Goal: Task Accomplishment & Management: Complete application form

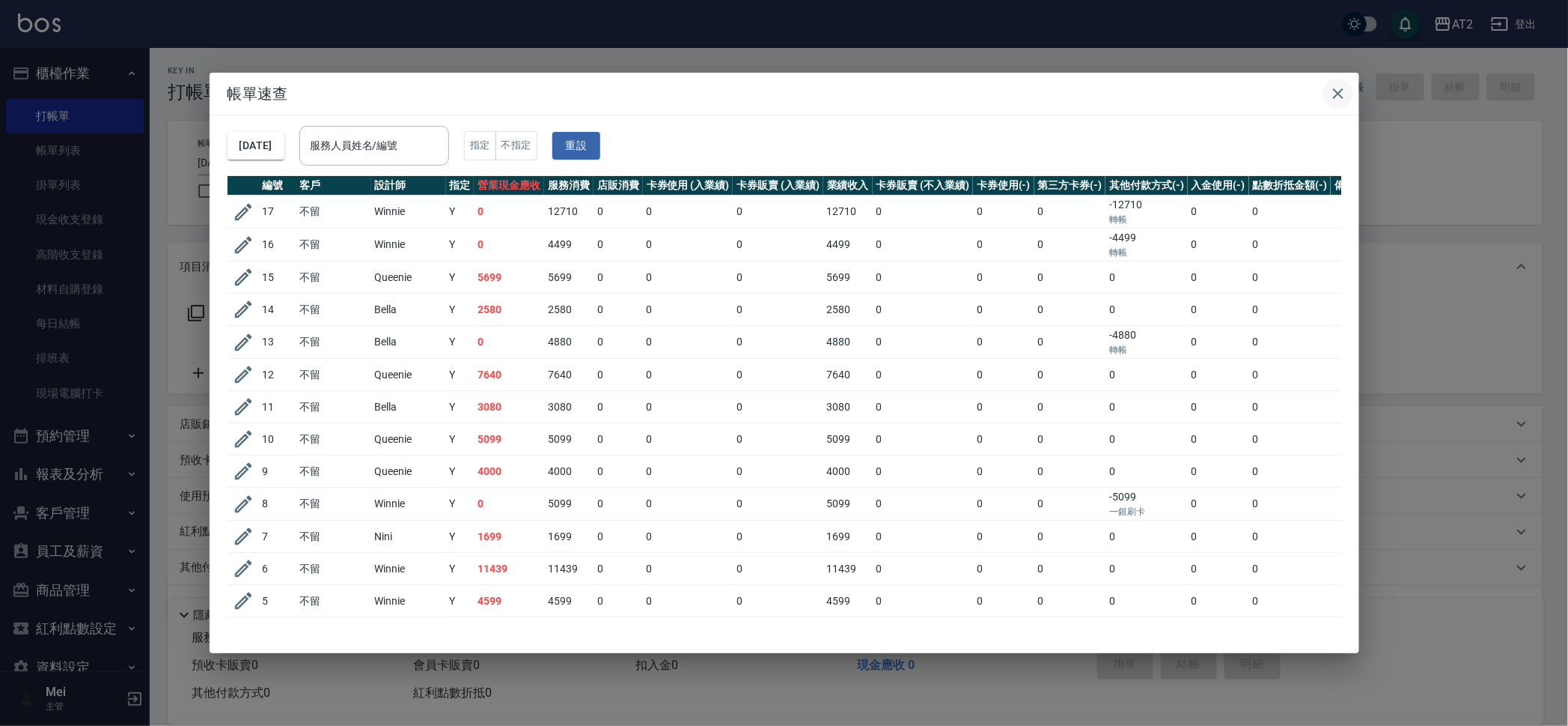
click at [1336, 100] on icon "button" at bounding box center [1338, 93] width 18 height 18
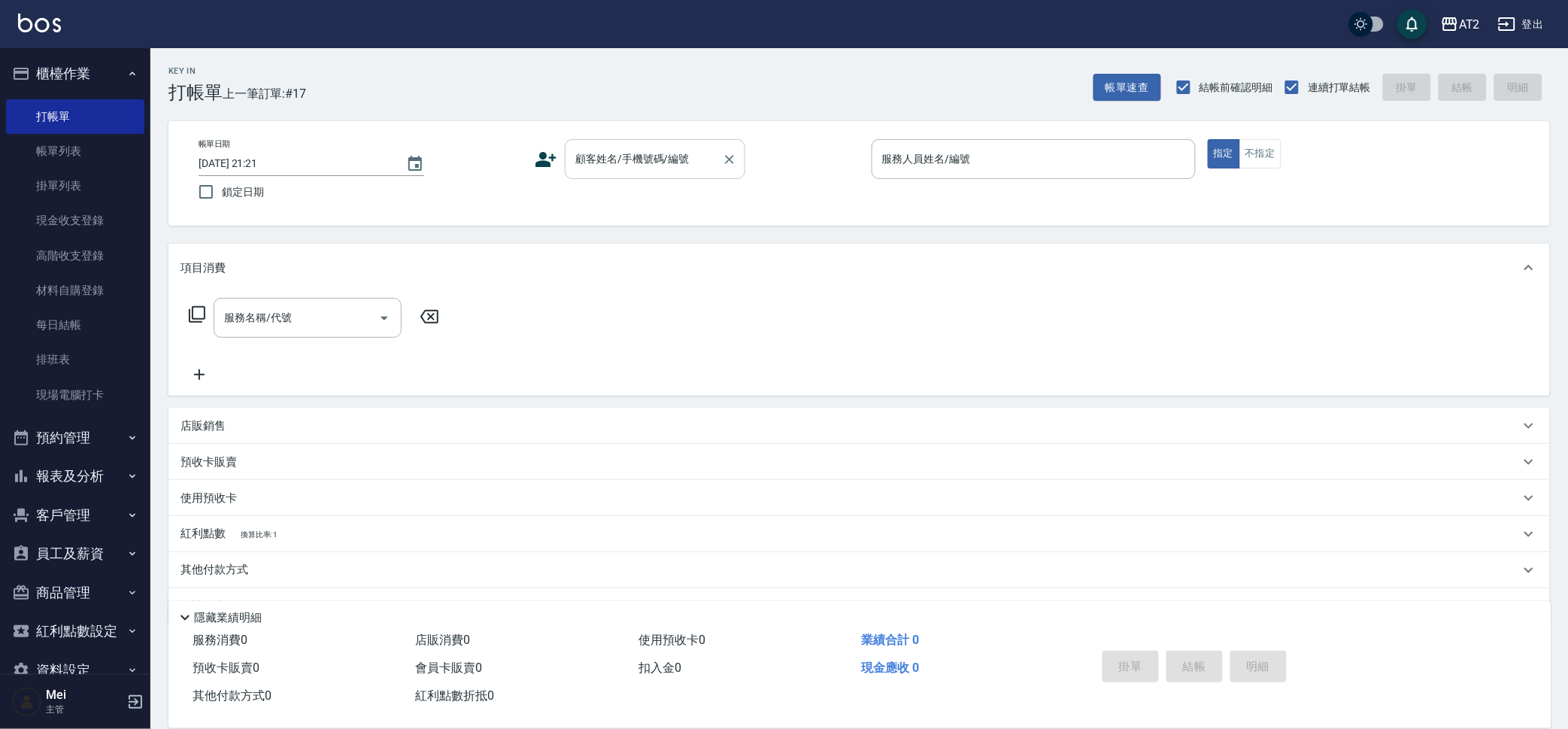
click at [688, 174] on div "顧客姓名/手機號碼/編號" at bounding box center [655, 159] width 181 height 40
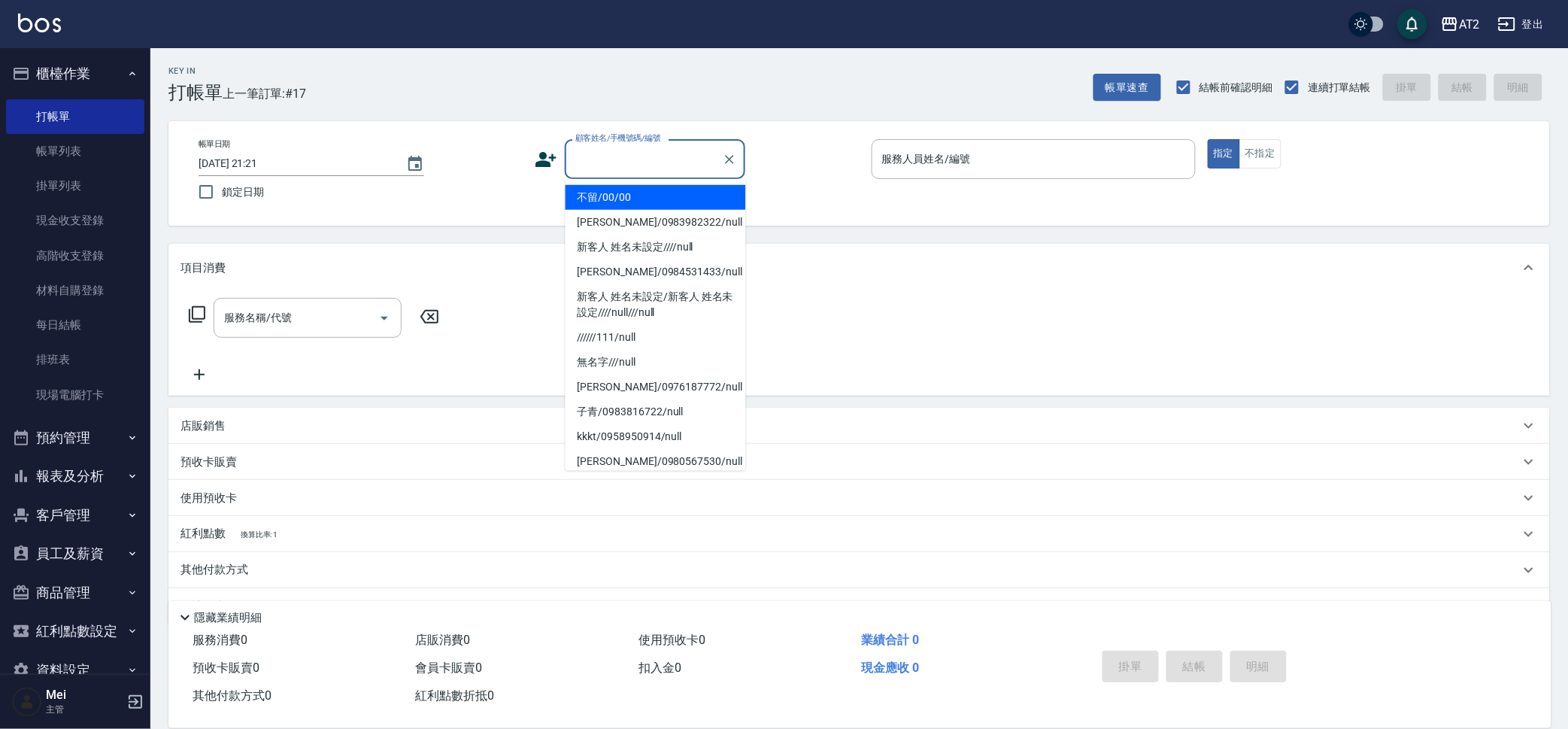
click at [655, 194] on li "不留/00/00" at bounding box center [656, 197] width 181 height 25
type input "不留/00/00"
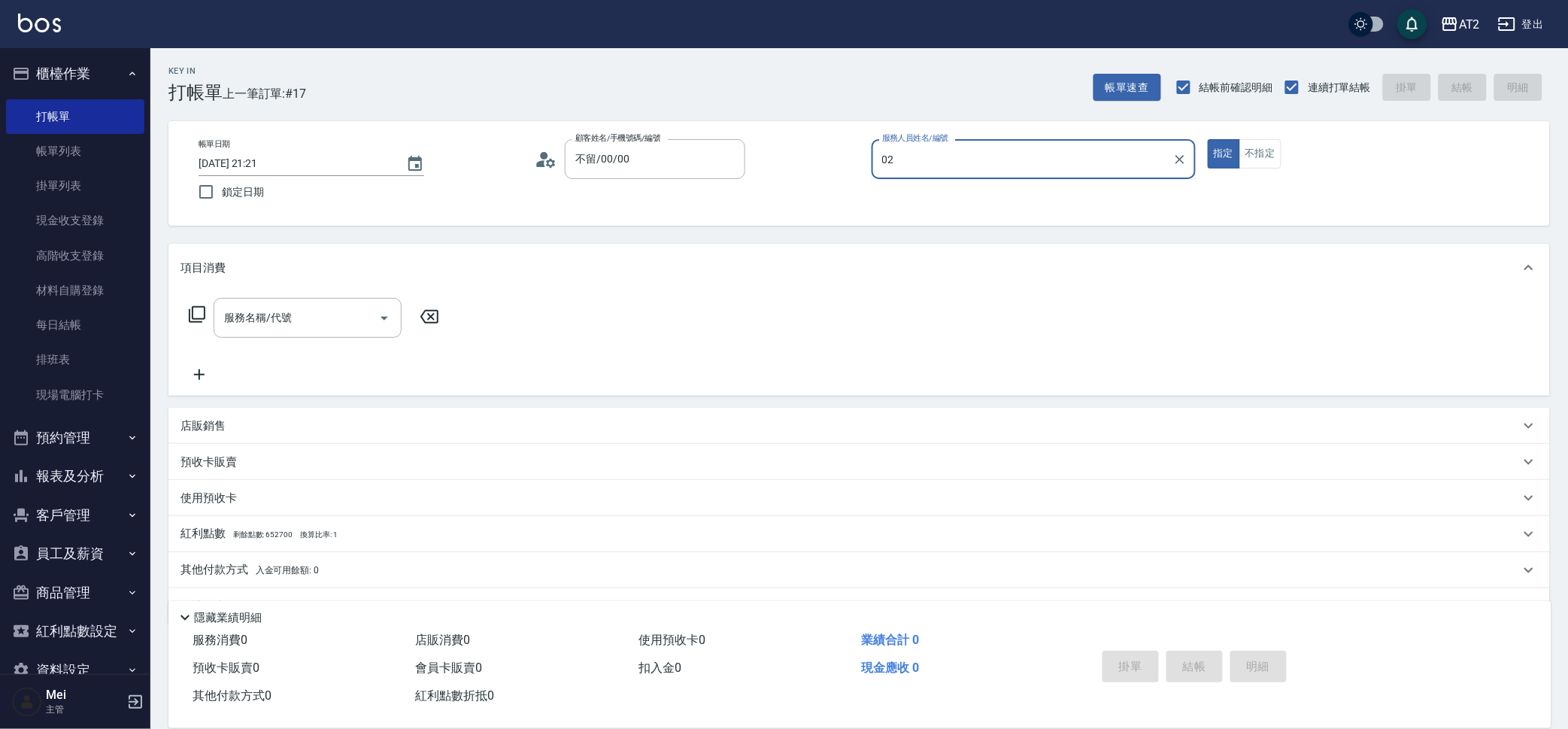
type input "02"
type button "true"
type input "Morgan-02"
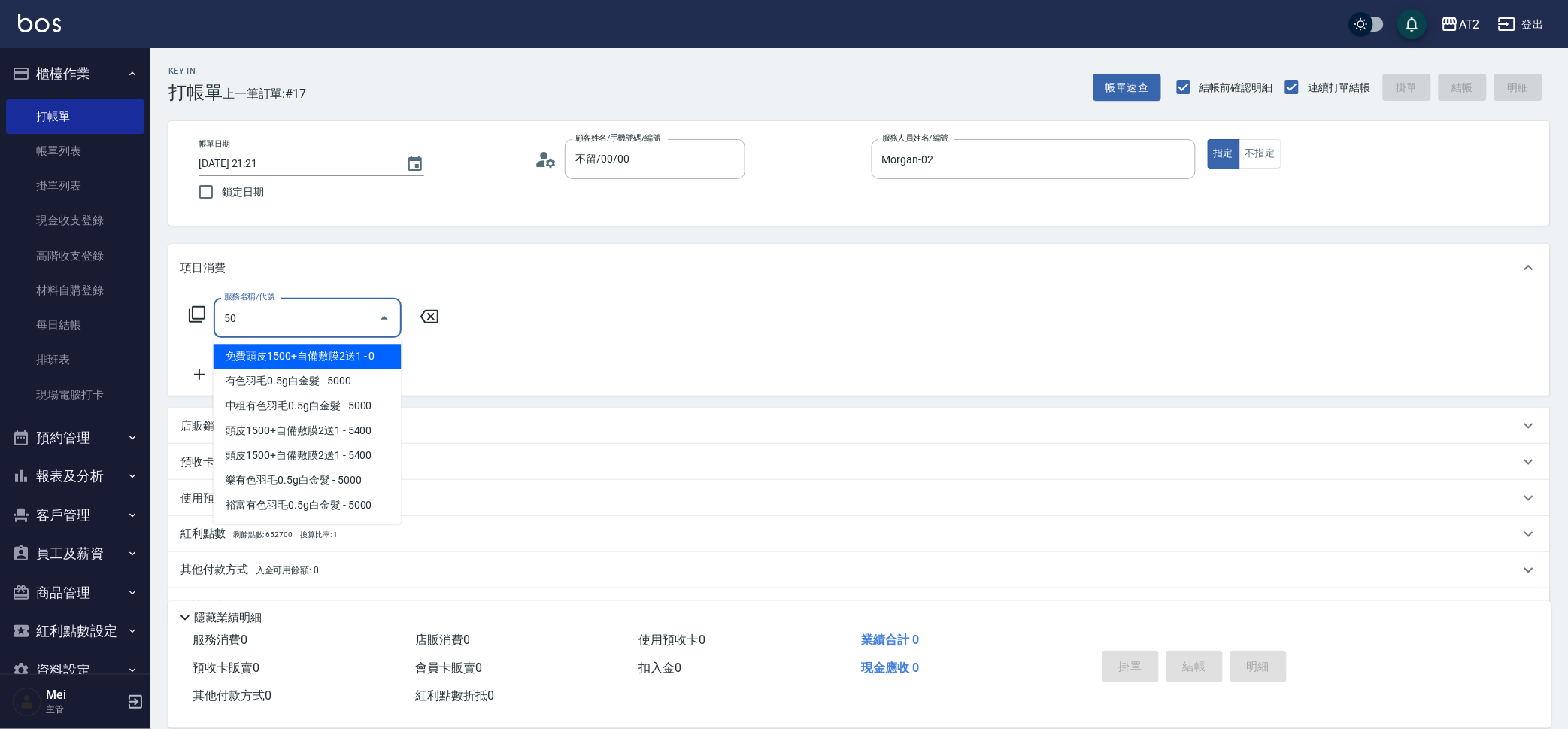
type input "501"
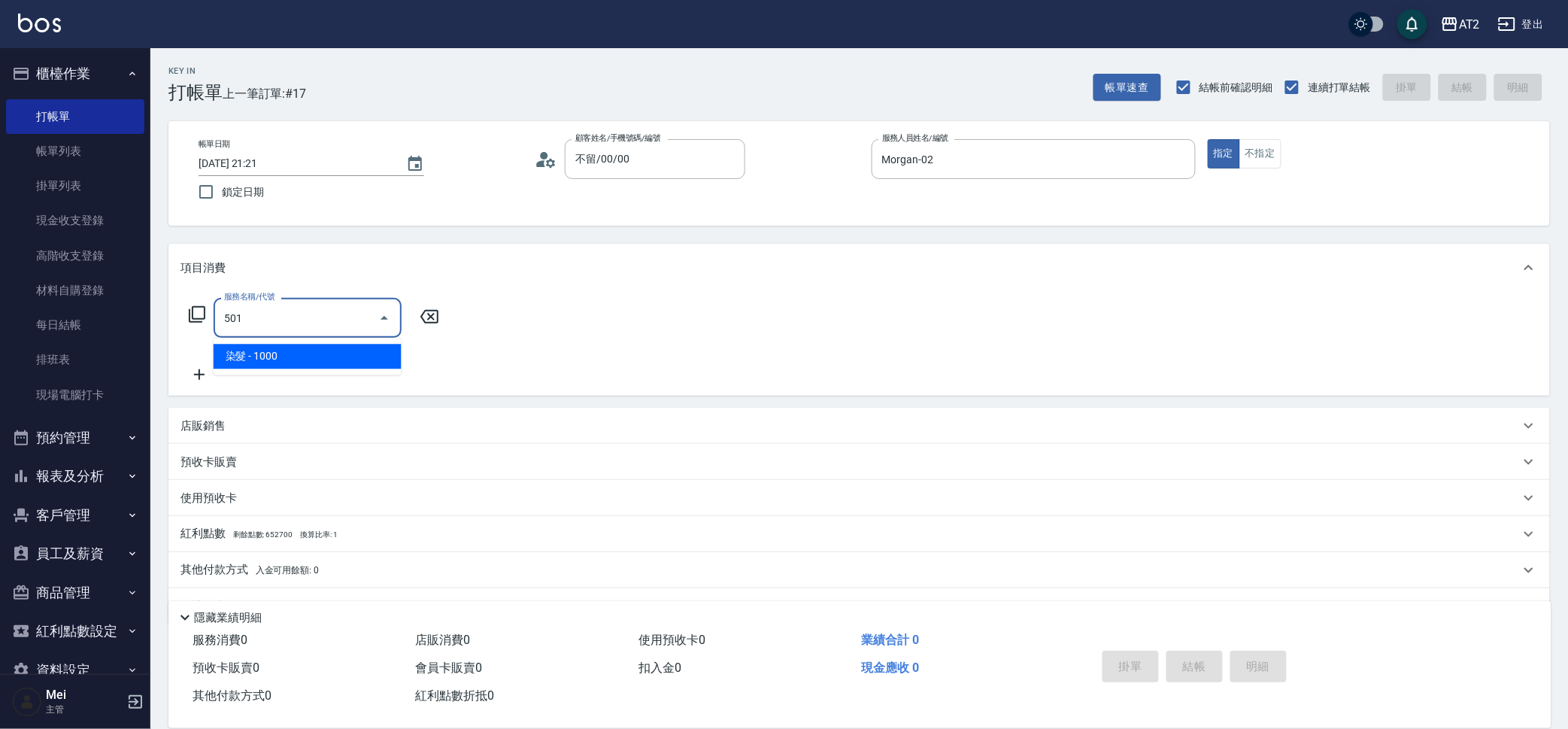
type input "100"
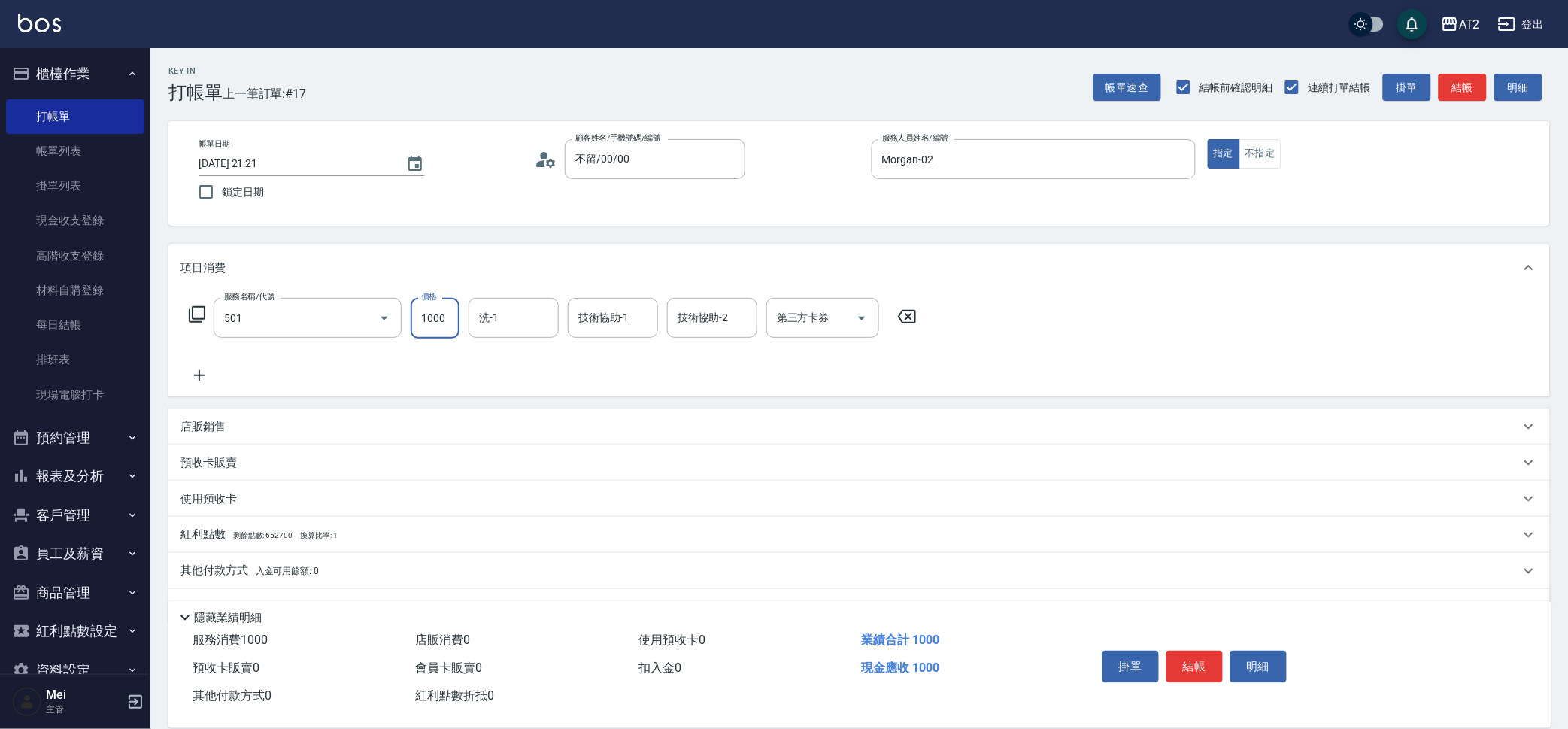
type input "染髮(501)"
type input "0"
type input "150"
type input "1500"
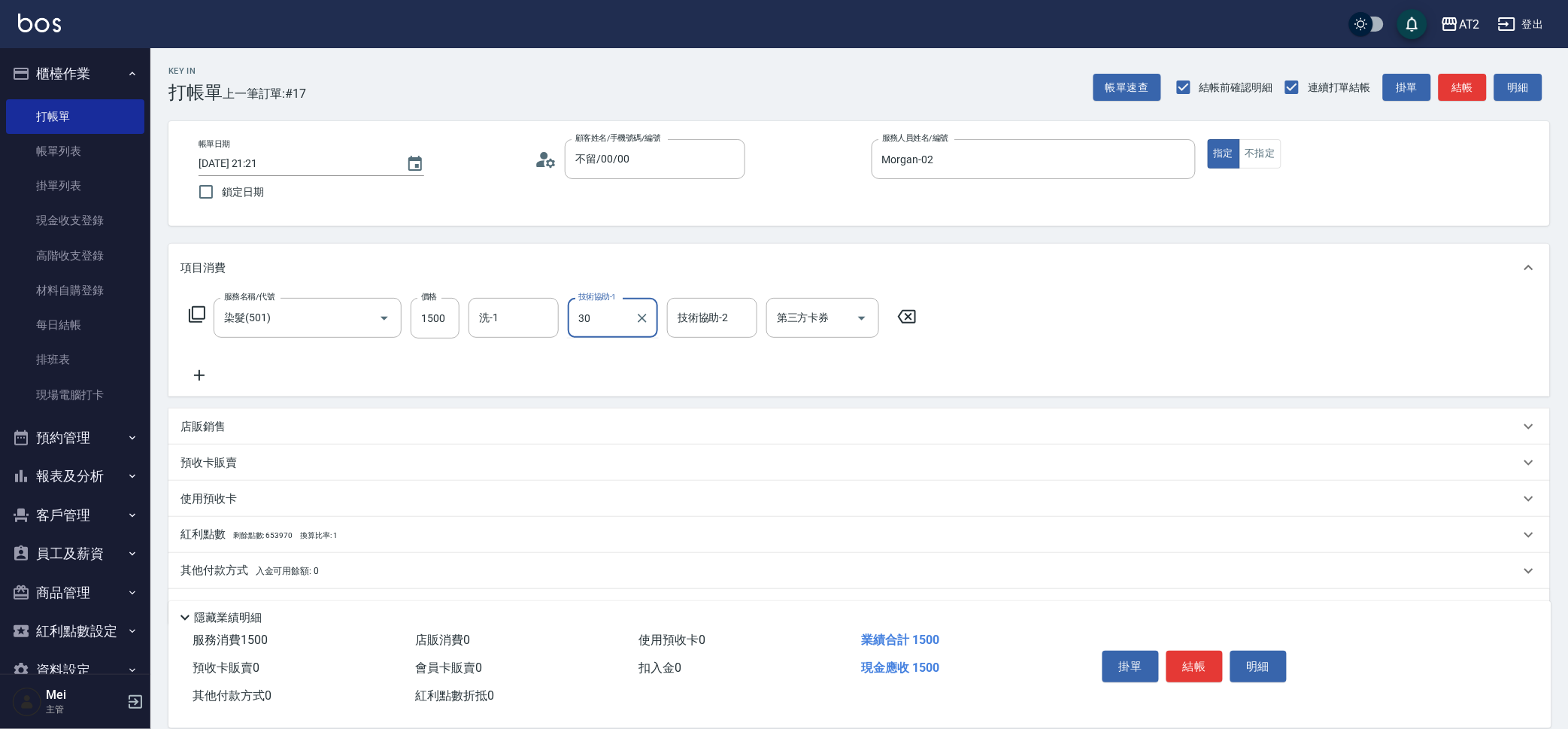
type input "小安-30"
click at [525, 315] on input "洗-1" at bounding box center [514, 317] width 77 height 26
type input "小安-30"
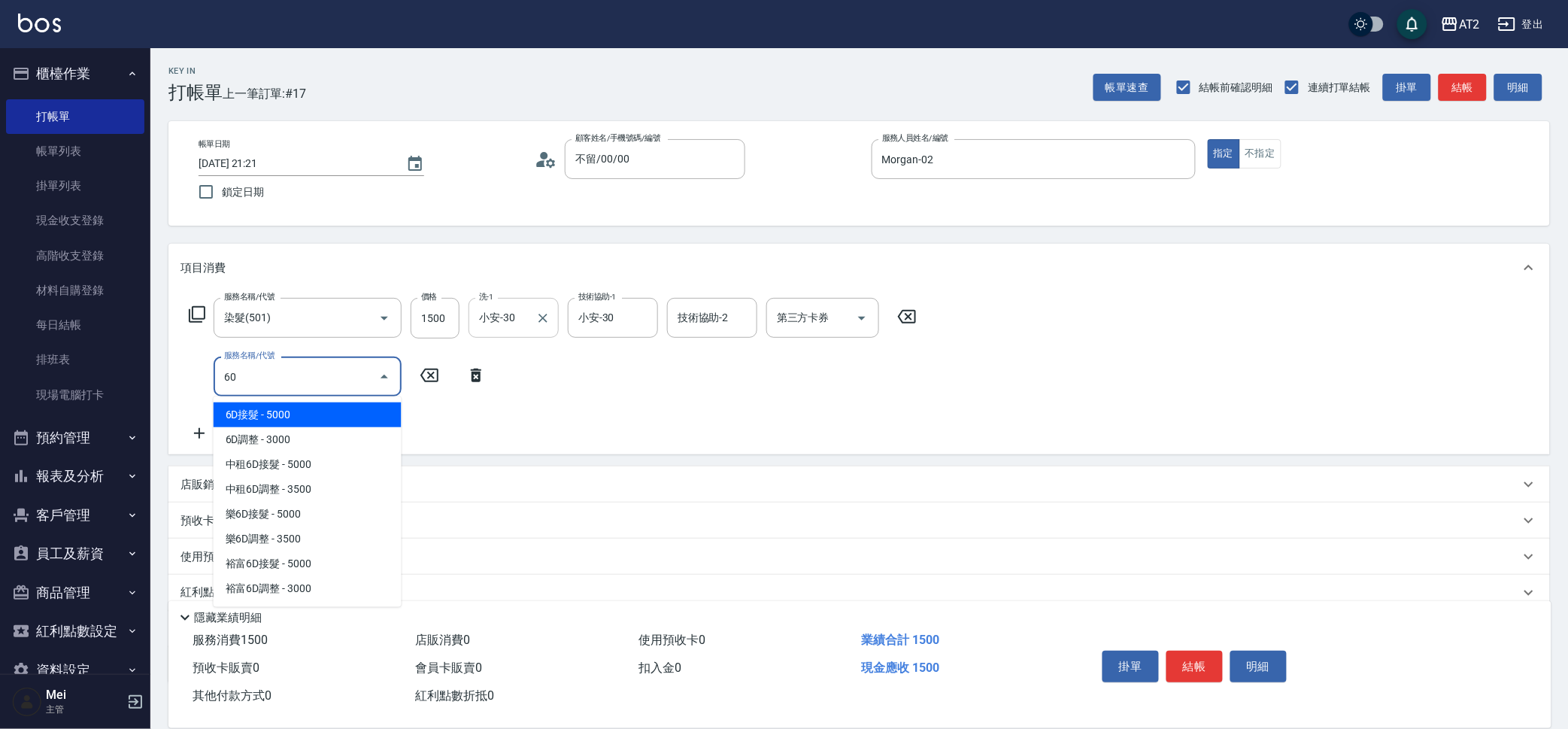
type input "601"
type input "250"
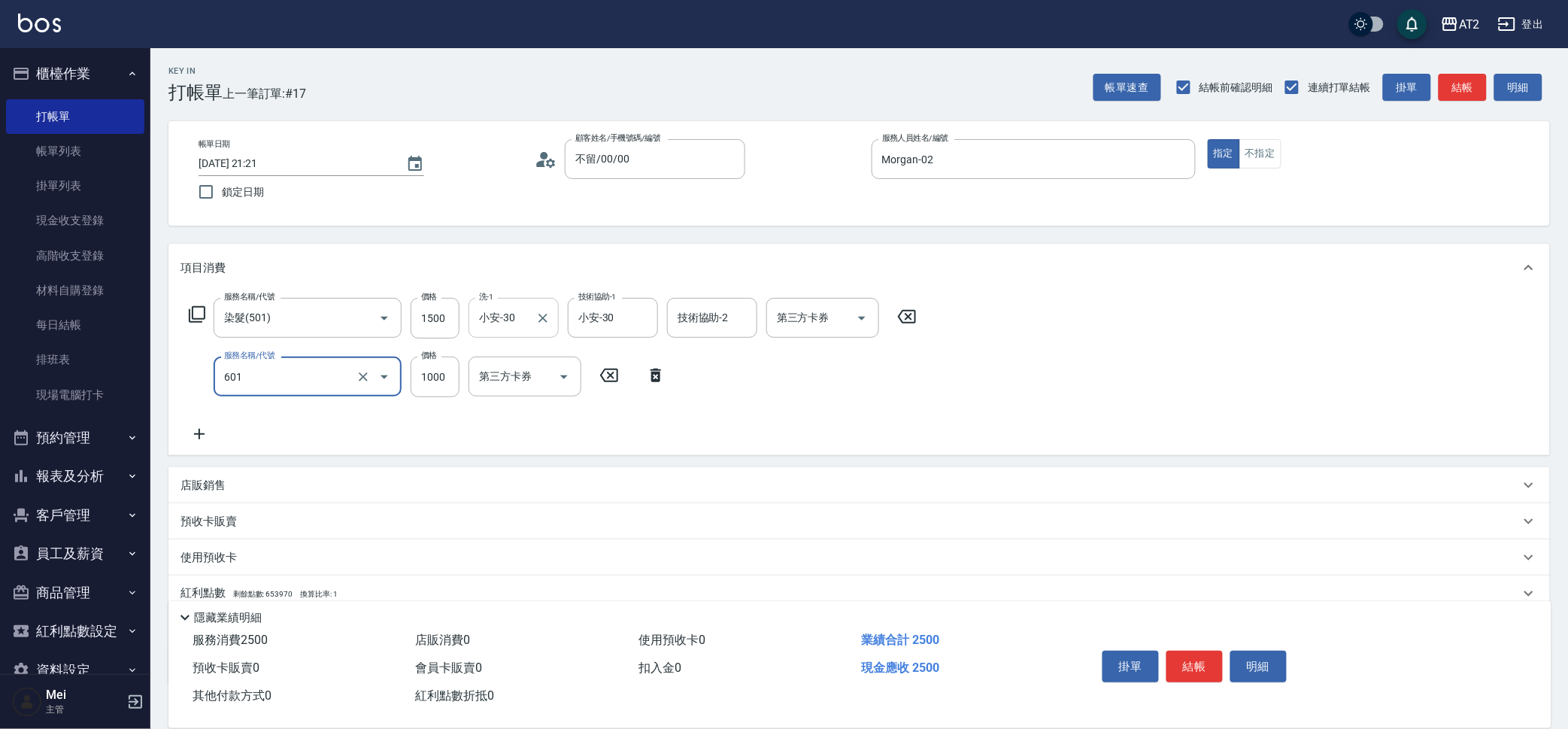
type input "自備護髮(601)"
type input "2"
type input "150"
type input "250"
type input "400"
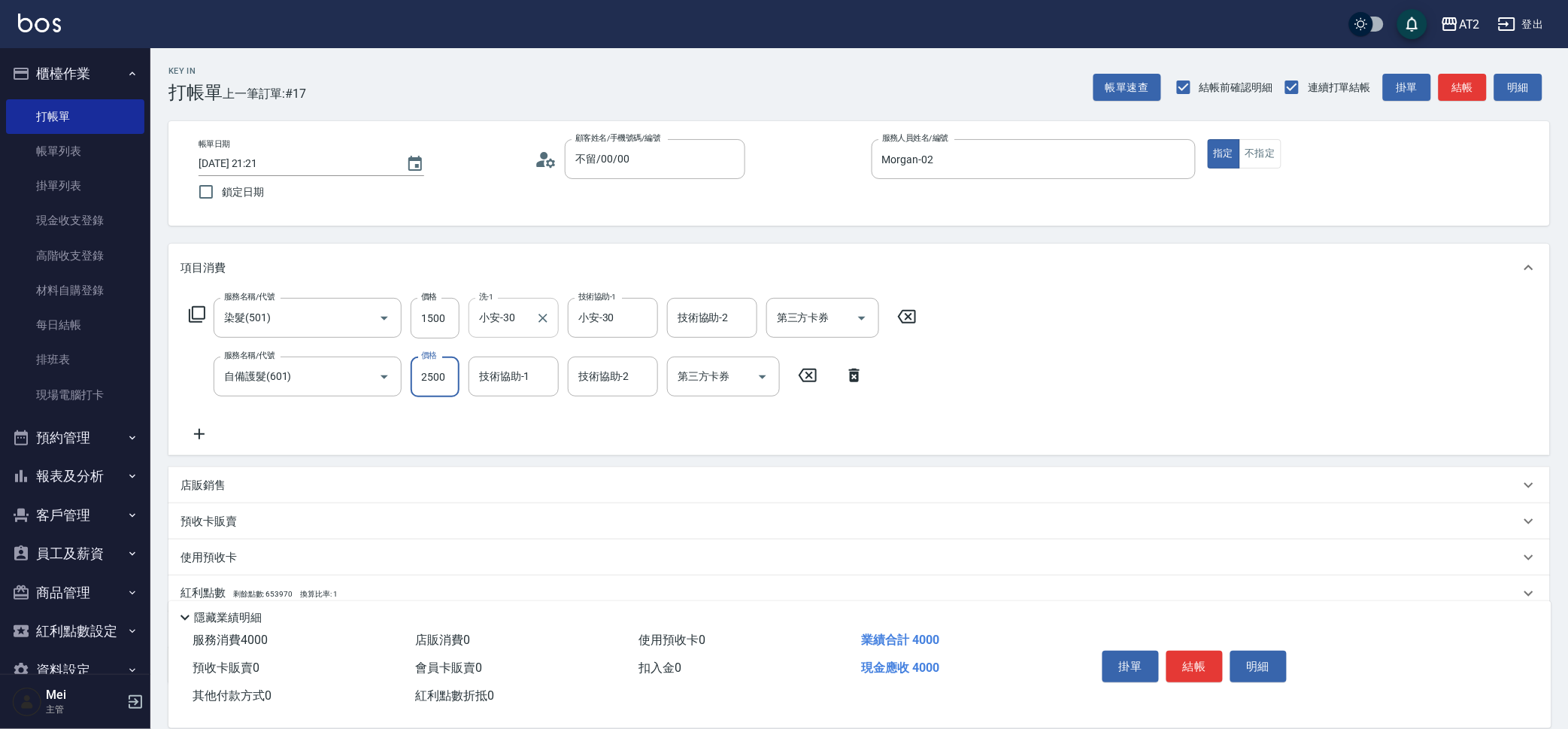
type input "2500"
type input "小安-30"
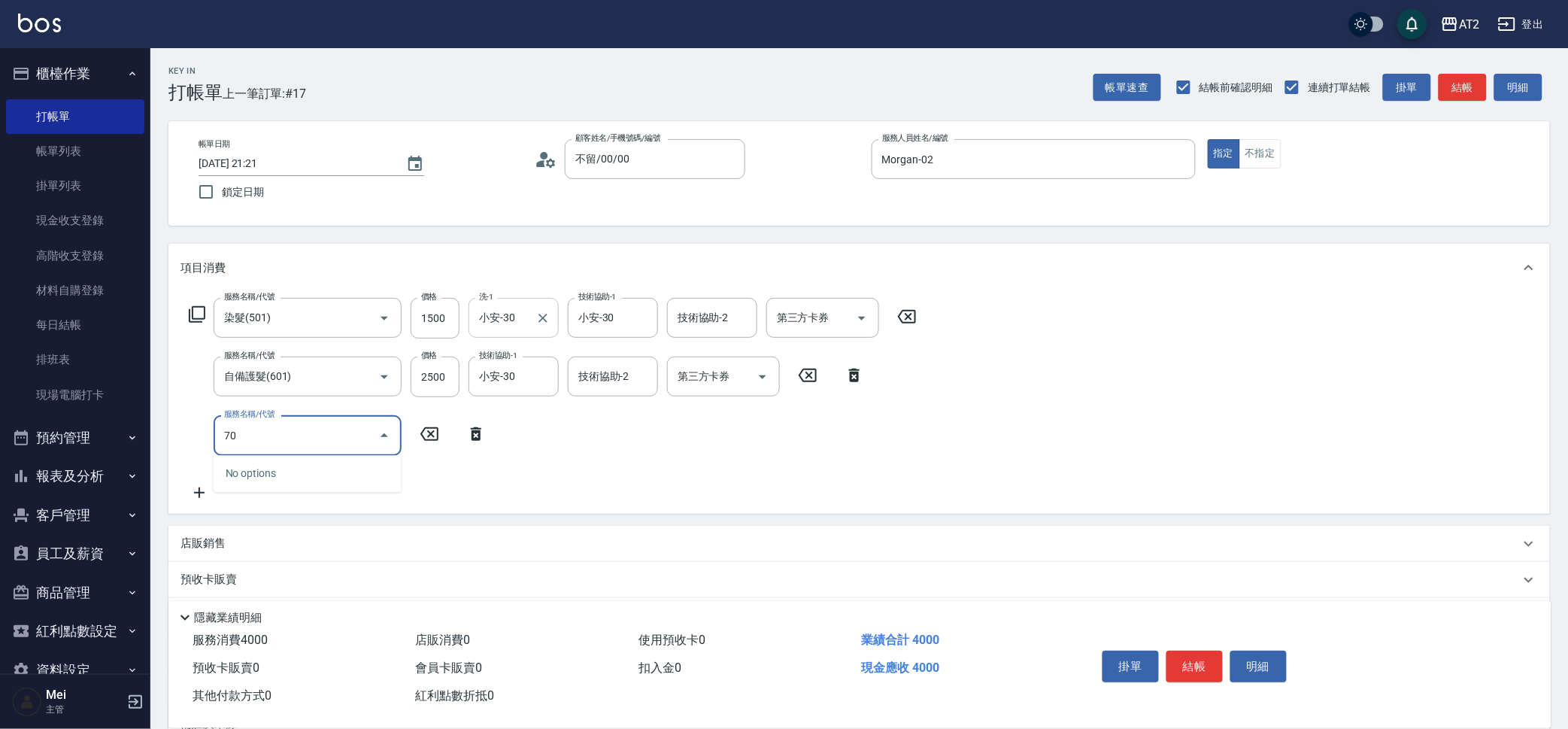
type input "705"
type input "900"
type input "新羽毛鉑金接髮調整(705)"
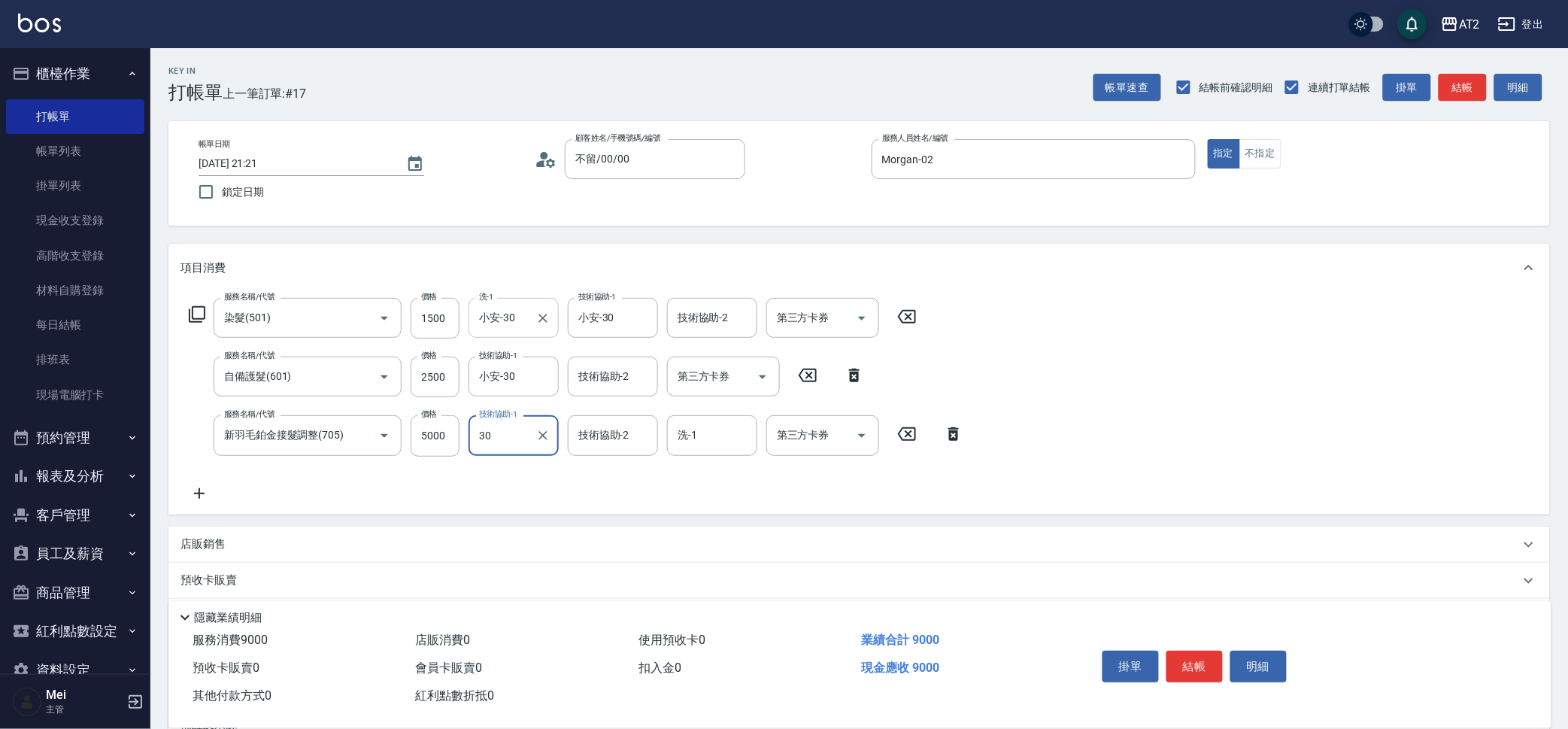
type input "小安-30"
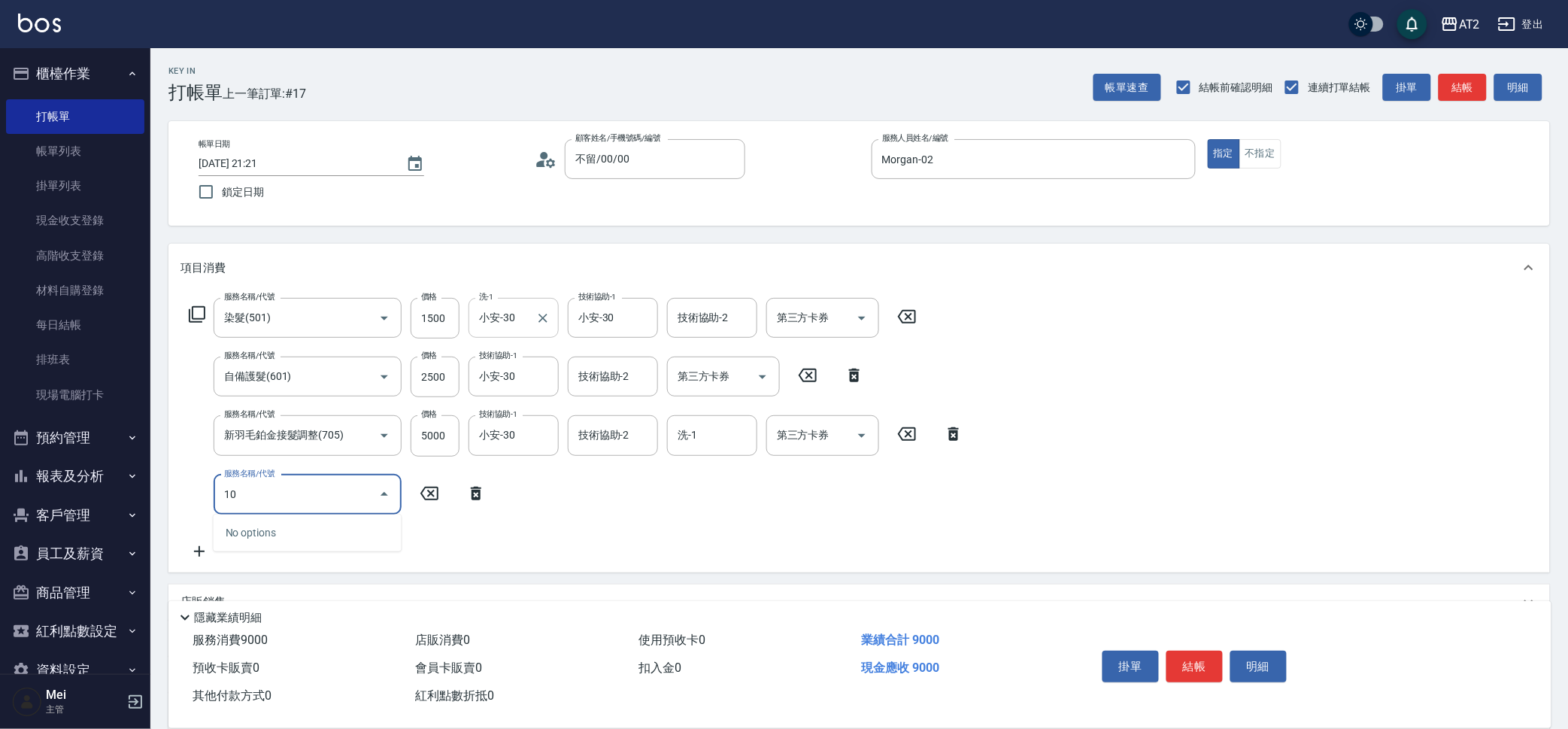
type input "102"
type input "990"
type input "洗+AB劑+精油(102)"
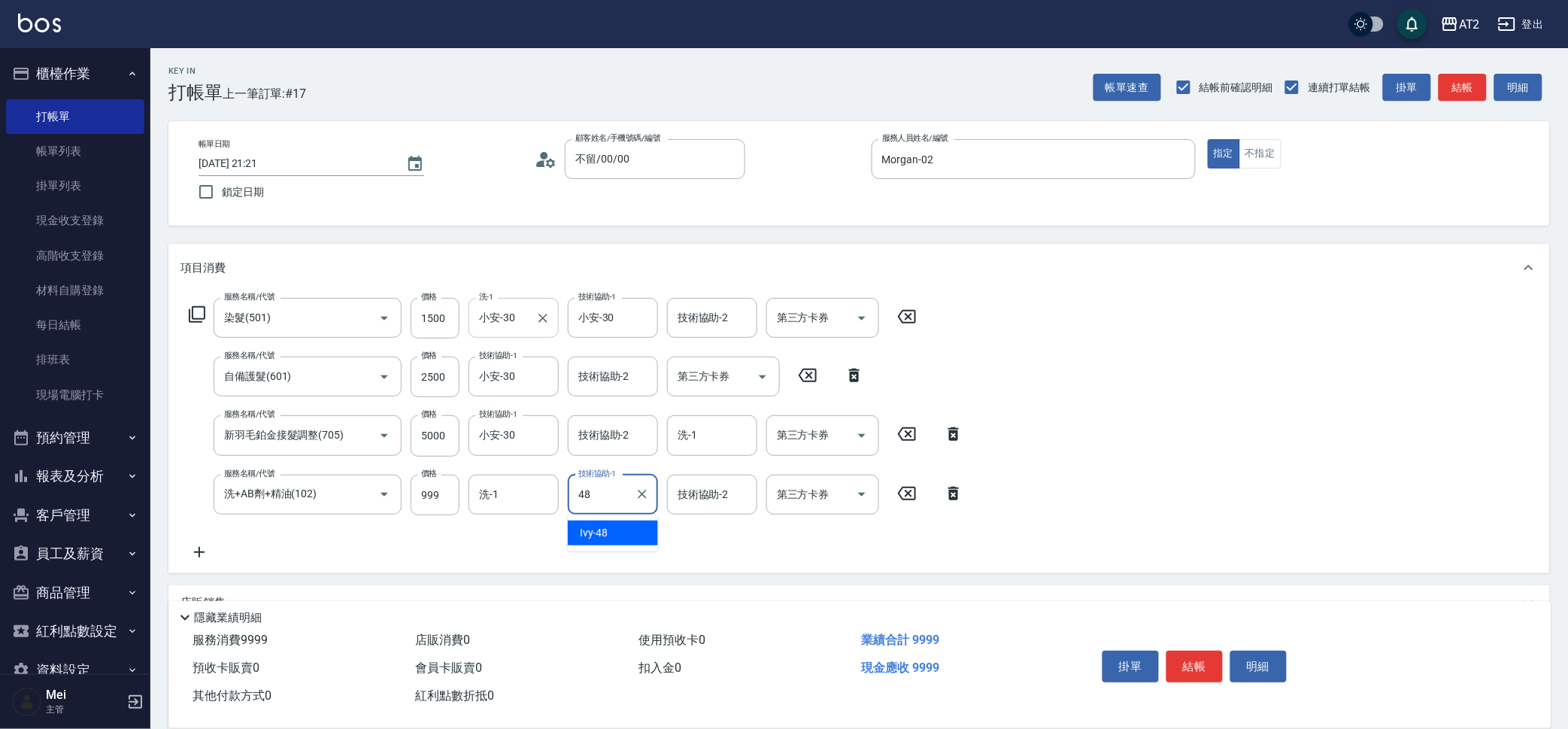
type input "Ivy-48"
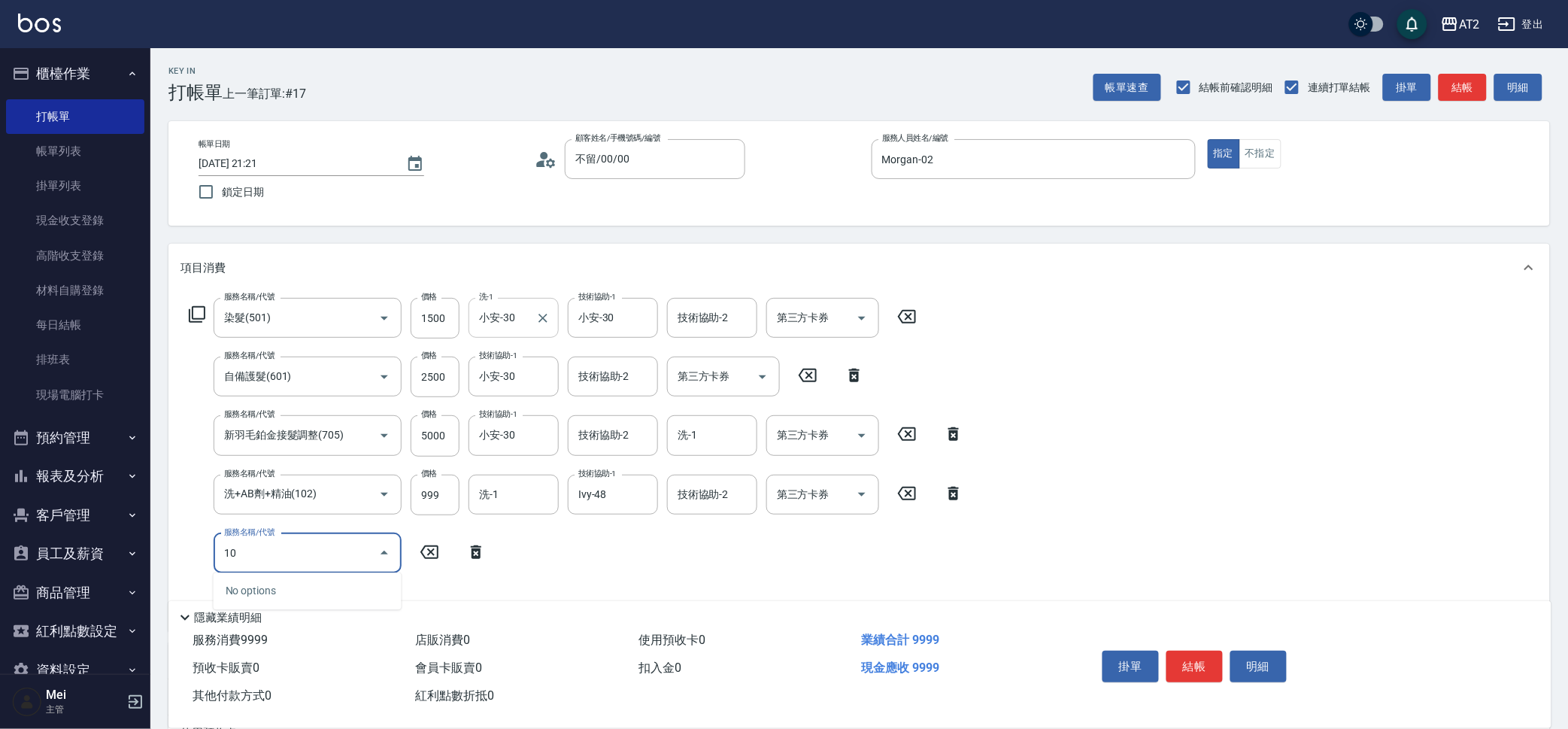
type input "105"
type input "1110"
type input "自備敷膜(105)"
type input "1000"
type input "150"
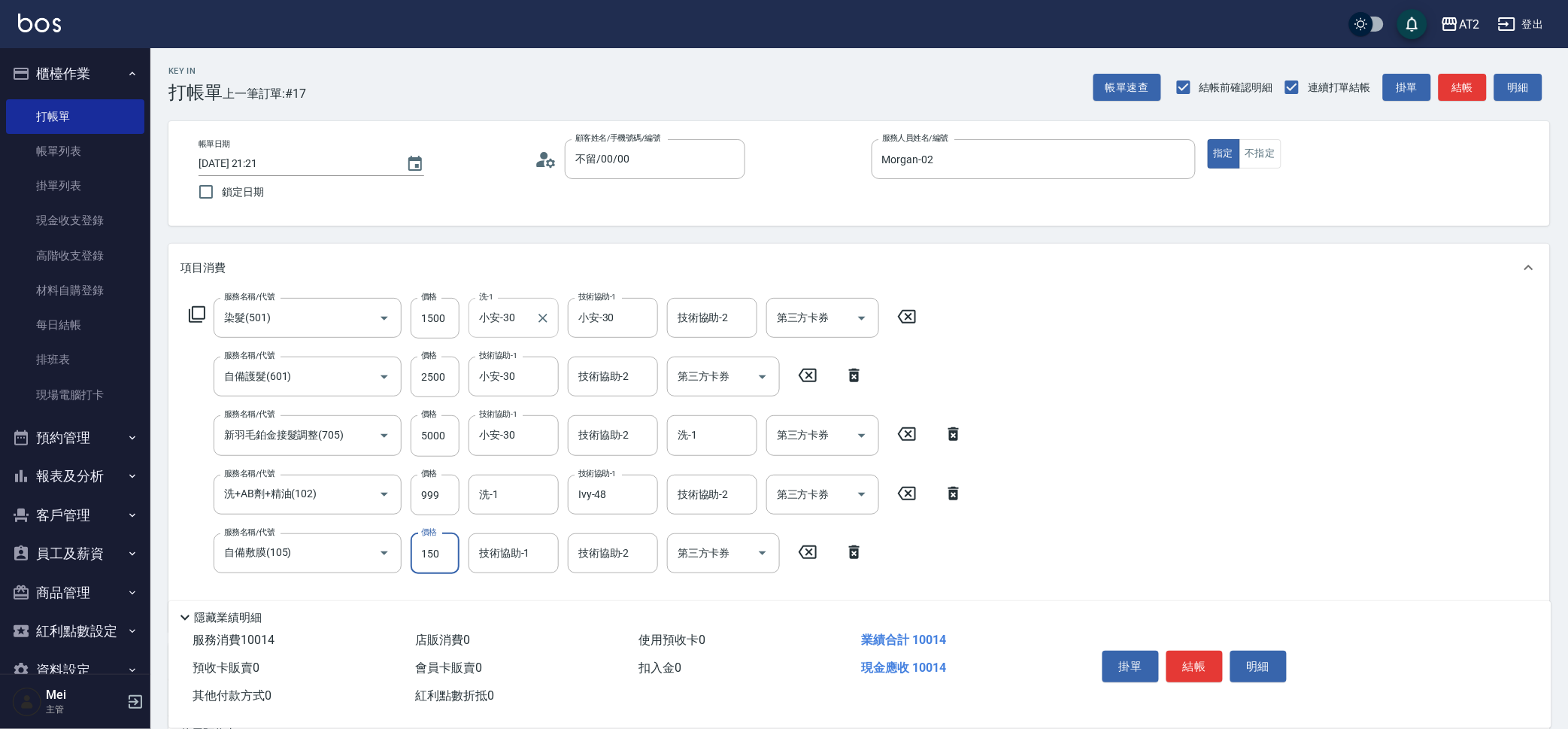
type input "1140"
type input "1500"
type input "小安-30"
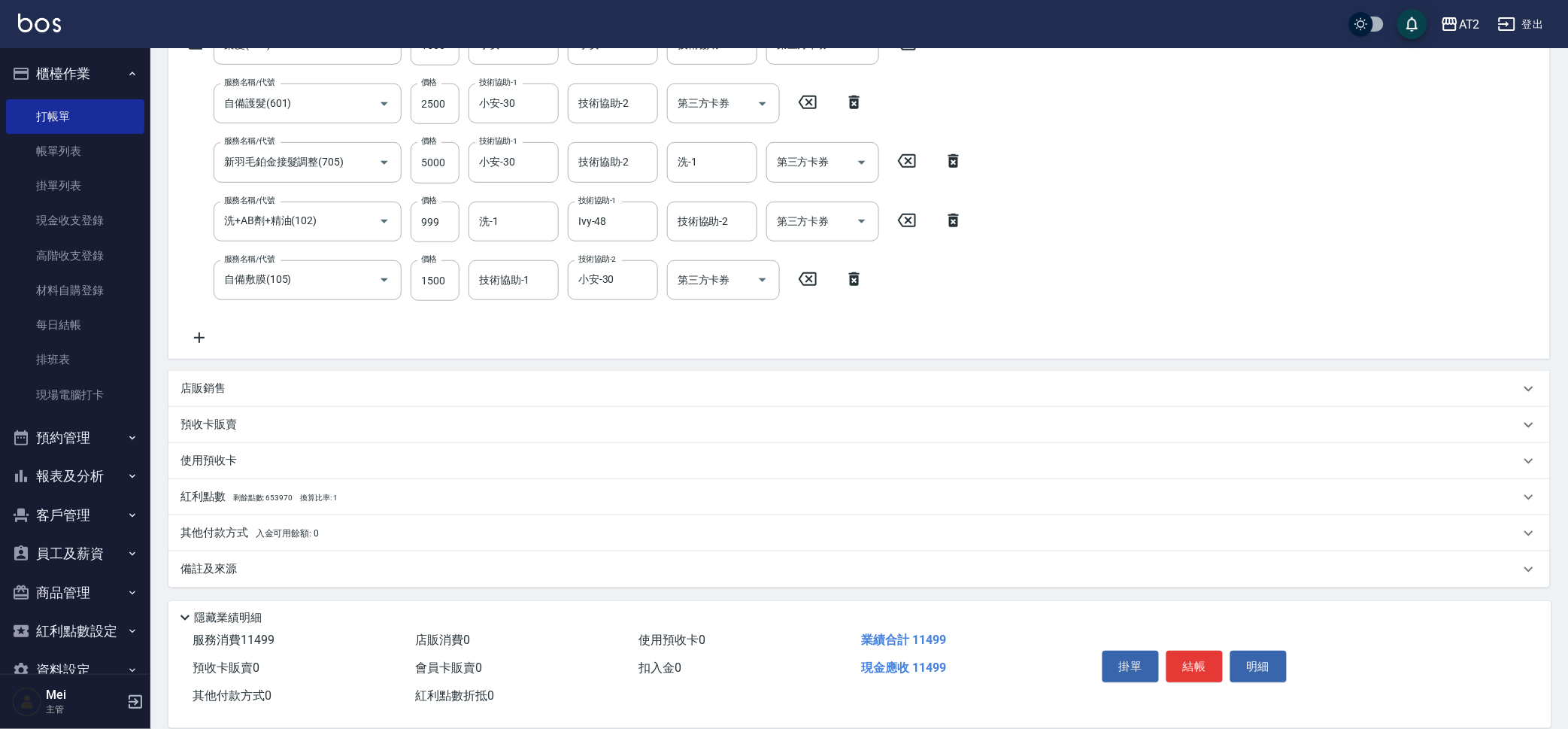
click at [293, 521] on div "其他付款方式 入金可用餘額: 0" at bounding box center [859, 533] width 1381 height 36
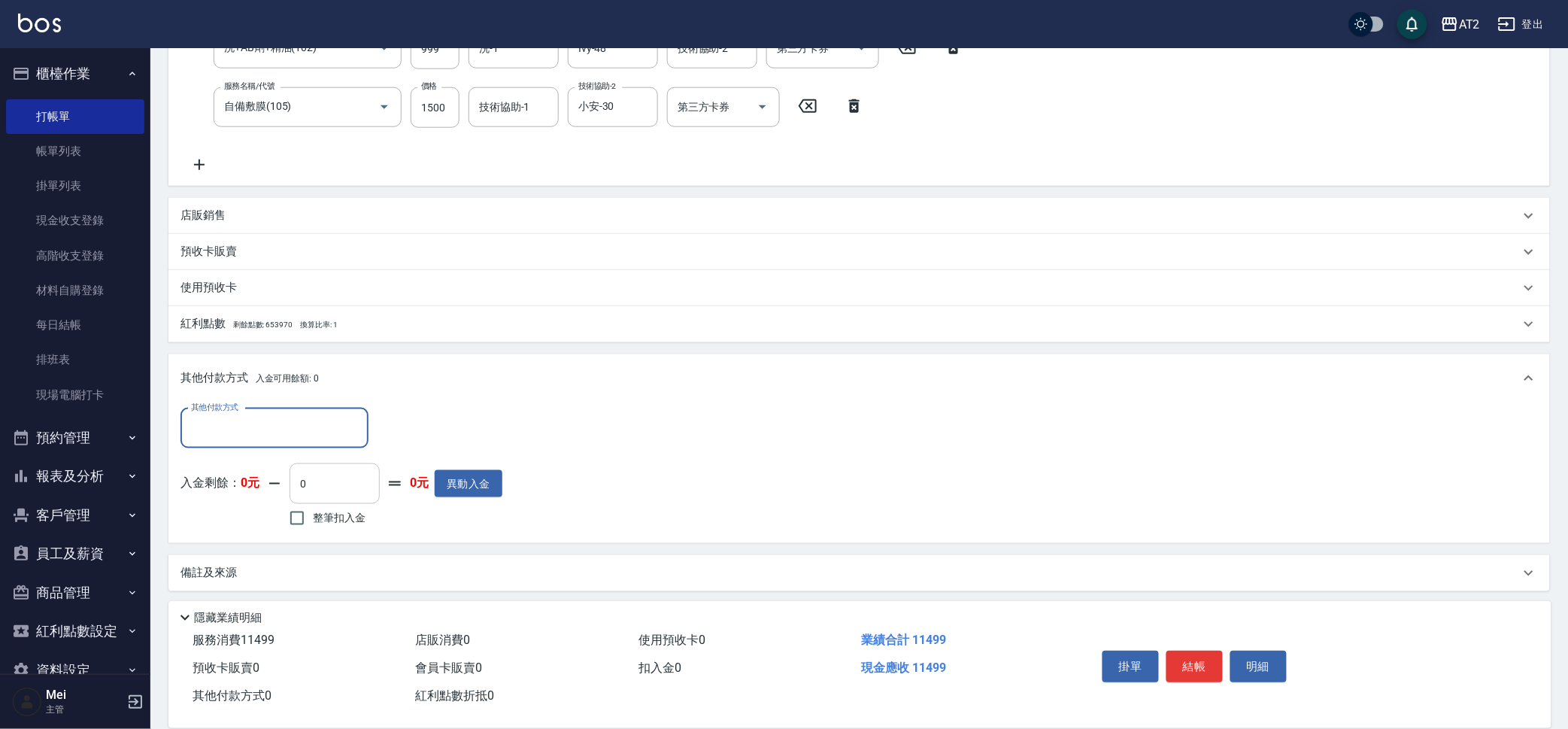
scroll to position [448, 0]
click at [310, 428] on input "其他付款方式" at bounding box center [274, 426] width 174 height 26
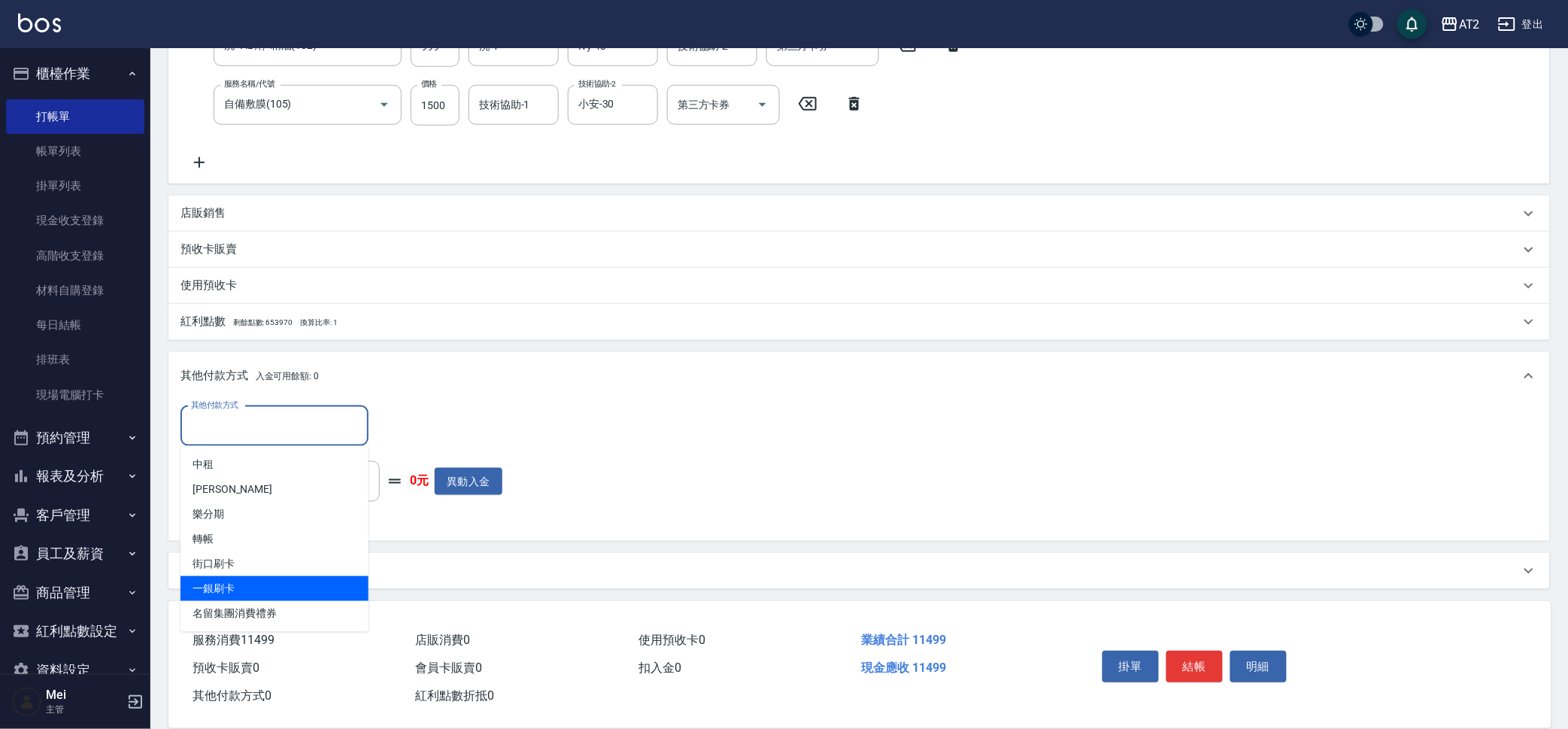
click at [300, 586] on span "一銀刷卡" at bounding box center [274, 588] width 188 height 25
type input "一銀刷卡"
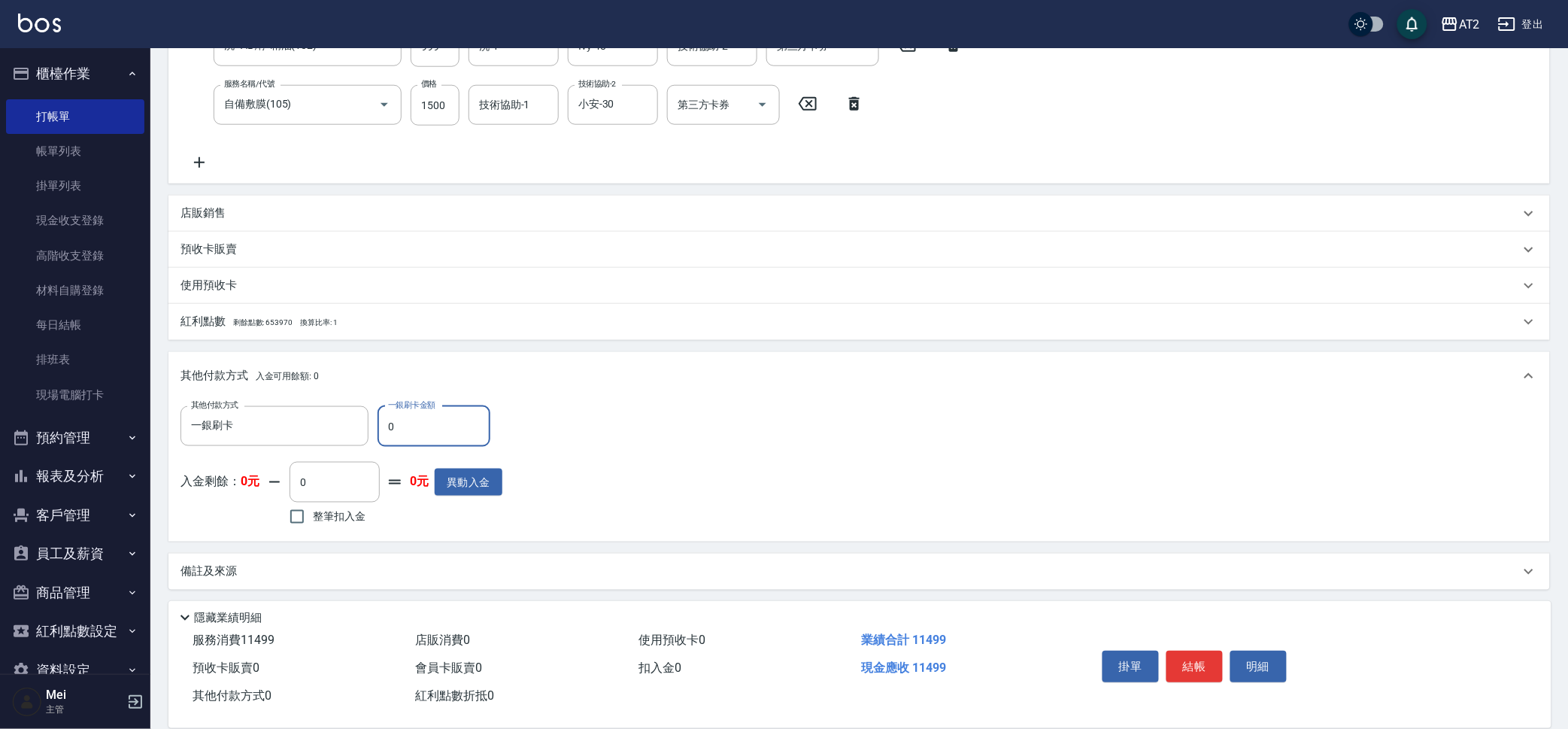
drag, startPoint x: 408, startPoint y: 422, endPoint x: 0, endPoint y: 370, distance: 411.3
click at [0, 370] on div "AT2 登出 櫃檯作業 打帳單 帳單列表 掛單列表 現金收支登錄 高階收支登錄 材料自購登錄 每日結帳 排班表 現場電腦打卡 預約管理 預約管理 單日預約紀錄…" at bounding box center [784, 141] width 1568 height 1180
type input "11"
type input "1130"
type input "1149"
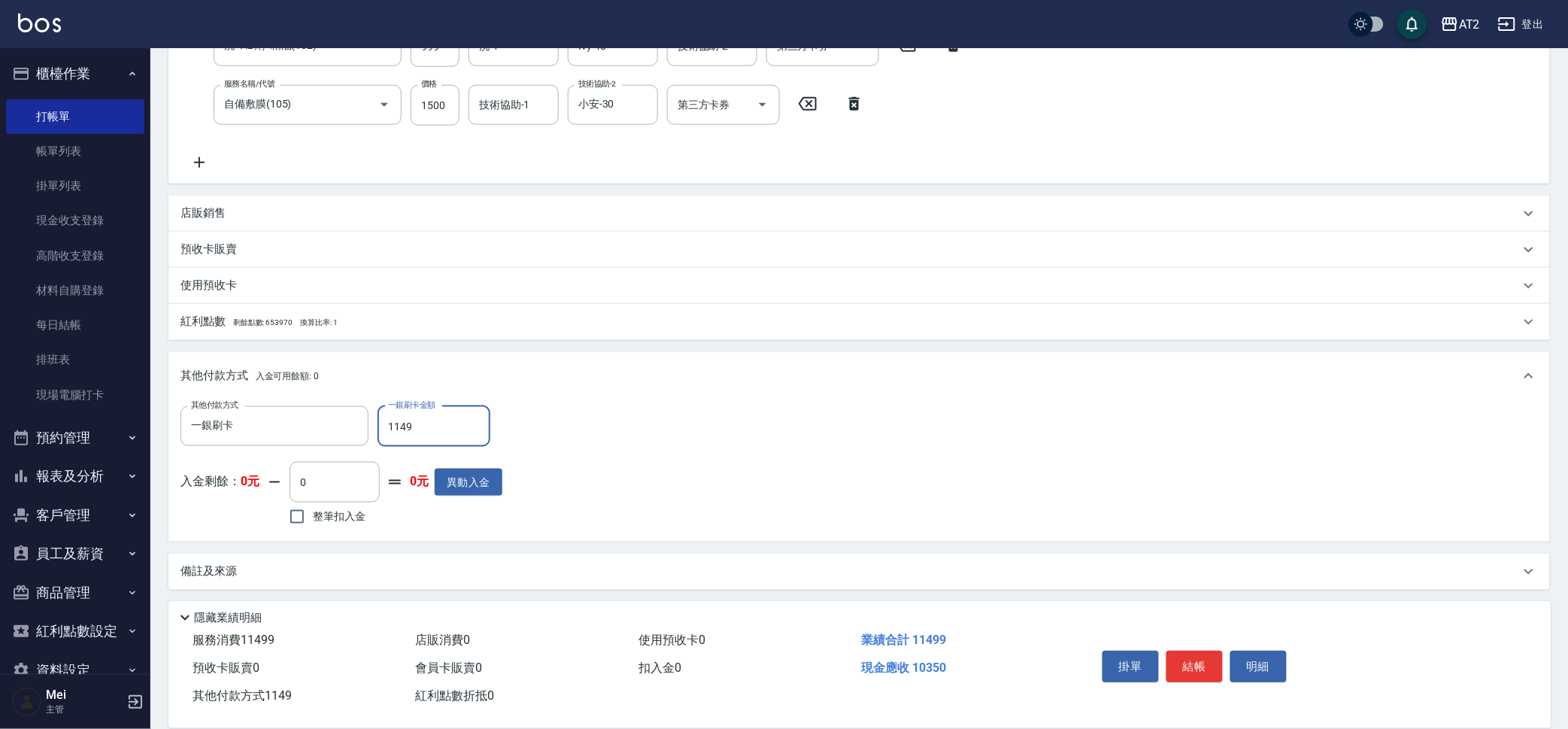
type input "0"
type input "11499"
type input "2025/10/15 22:32"
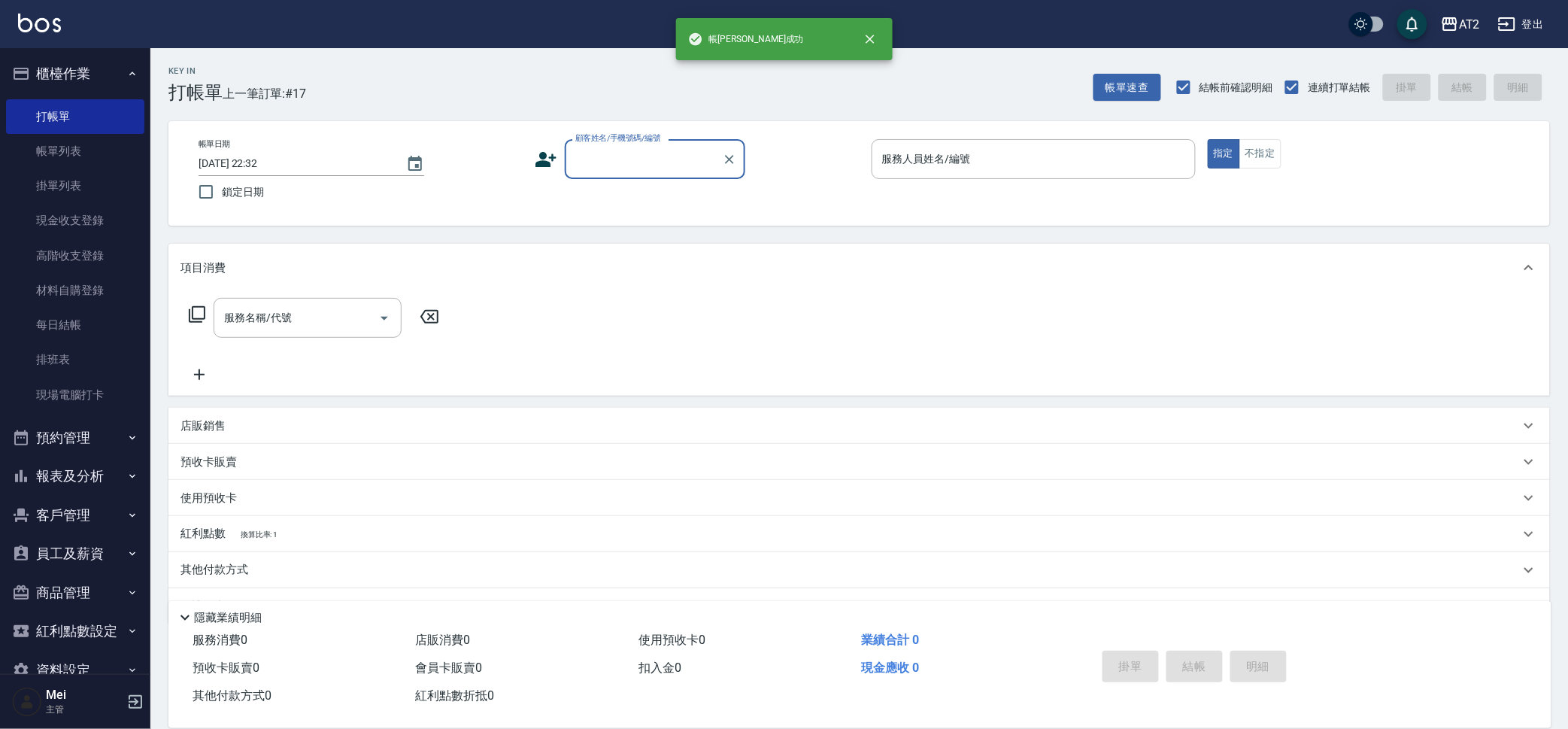
scroll to position [0, 0]
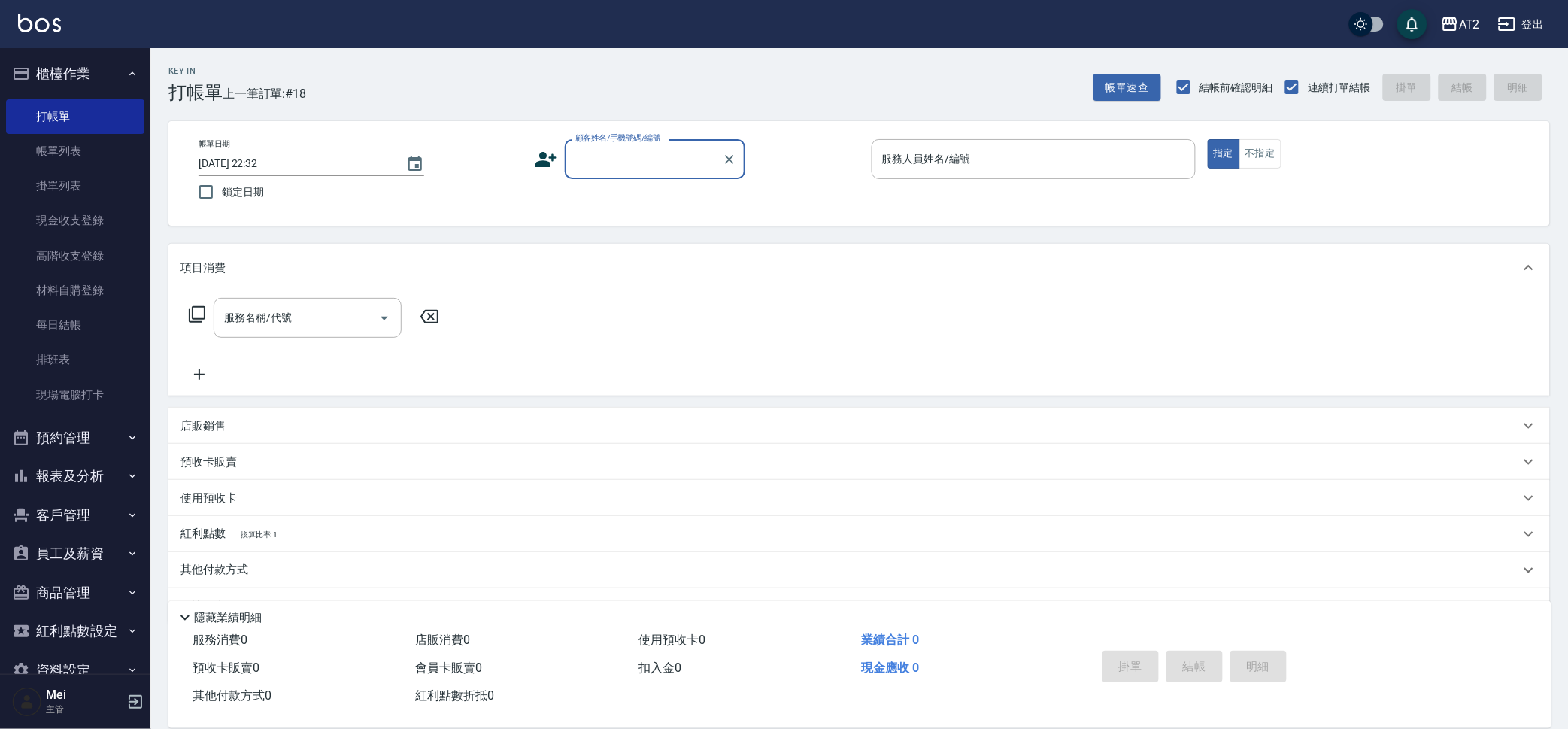
click at [592, 147] on input "顧客姓名/手機號碼/編號" at bounding box center [643, 159] width 145 height 26
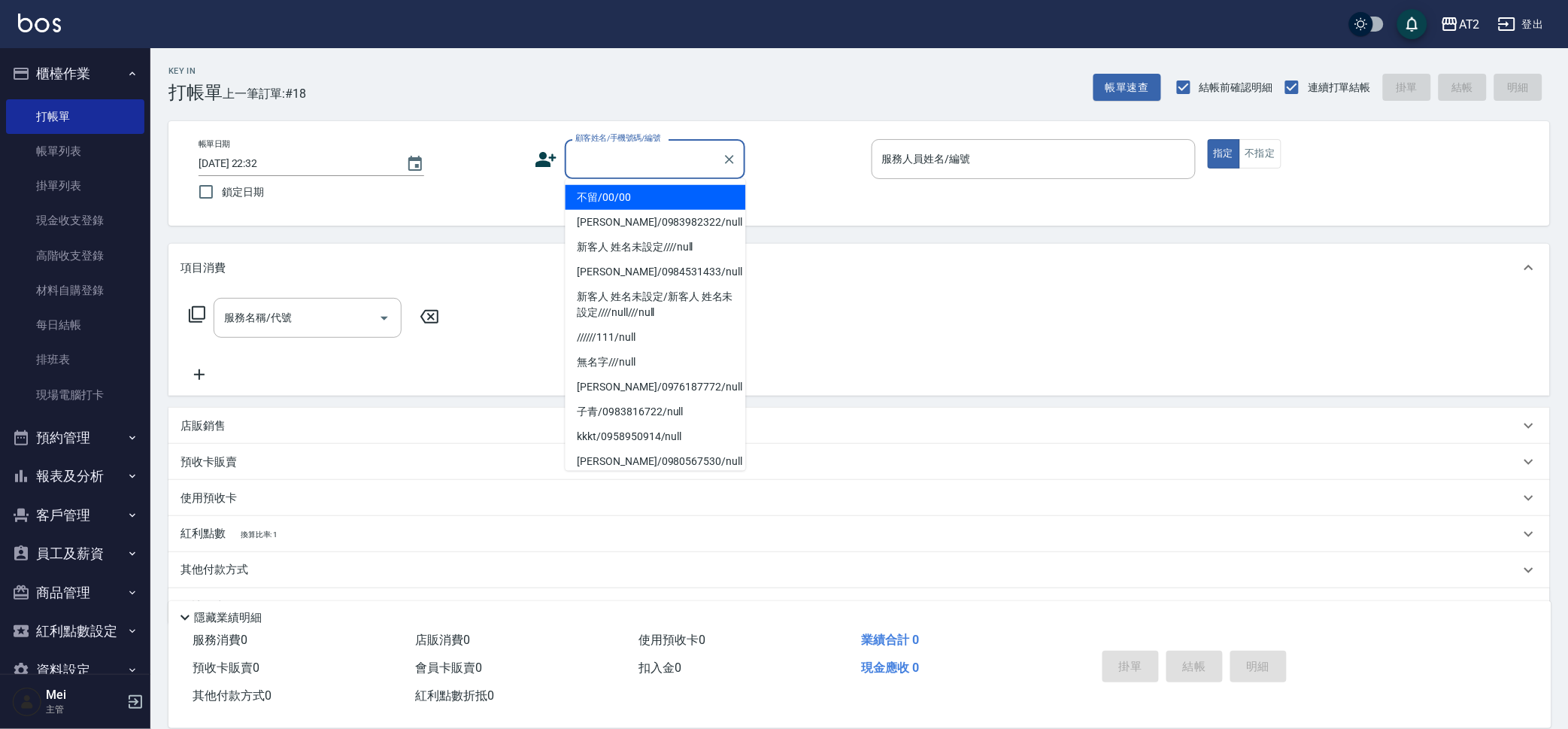
click at [639, 201] on li "不留/00/00" at bounding box center [656, 197] width 181 height 25
type input "不留/00/00"
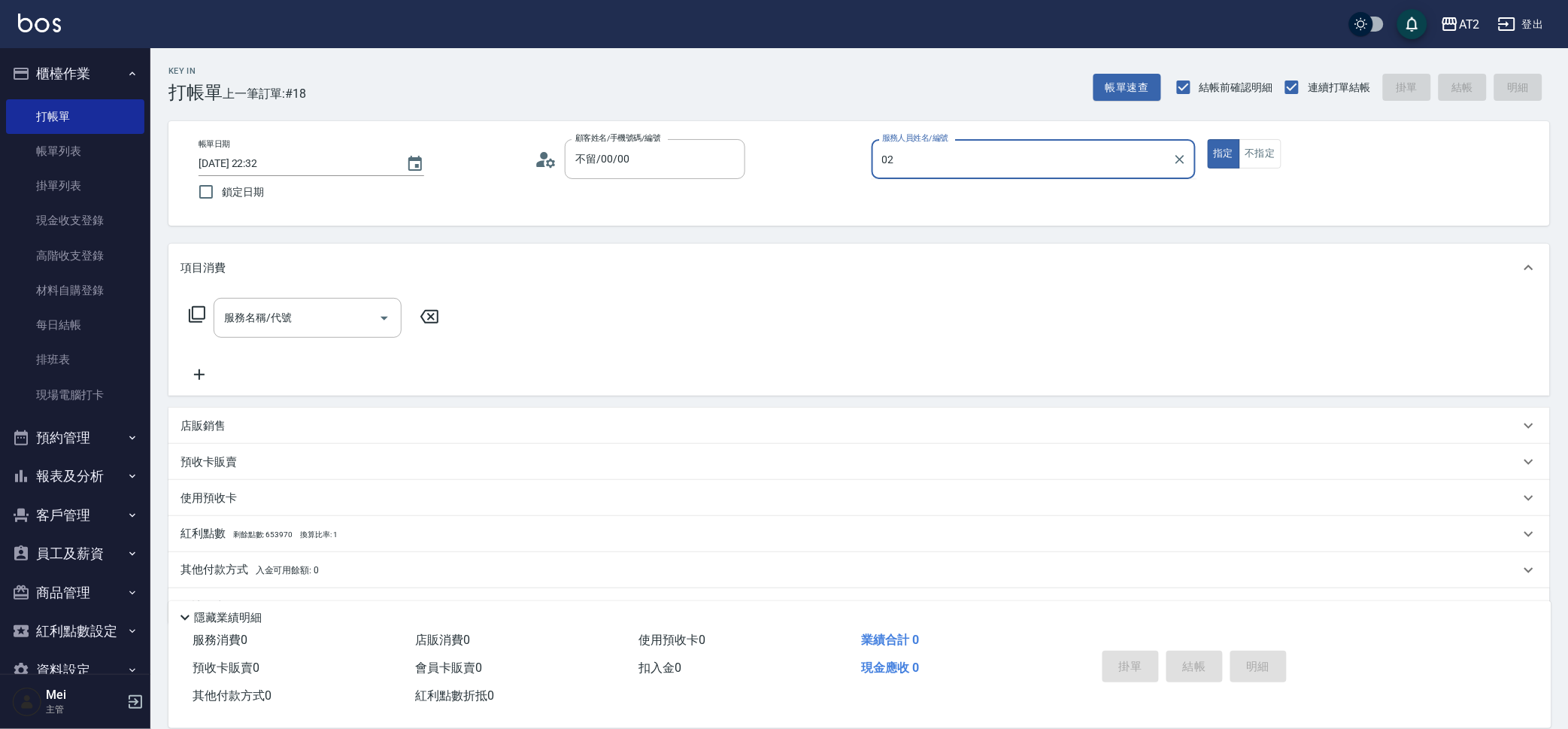
type input "Morgan-02"
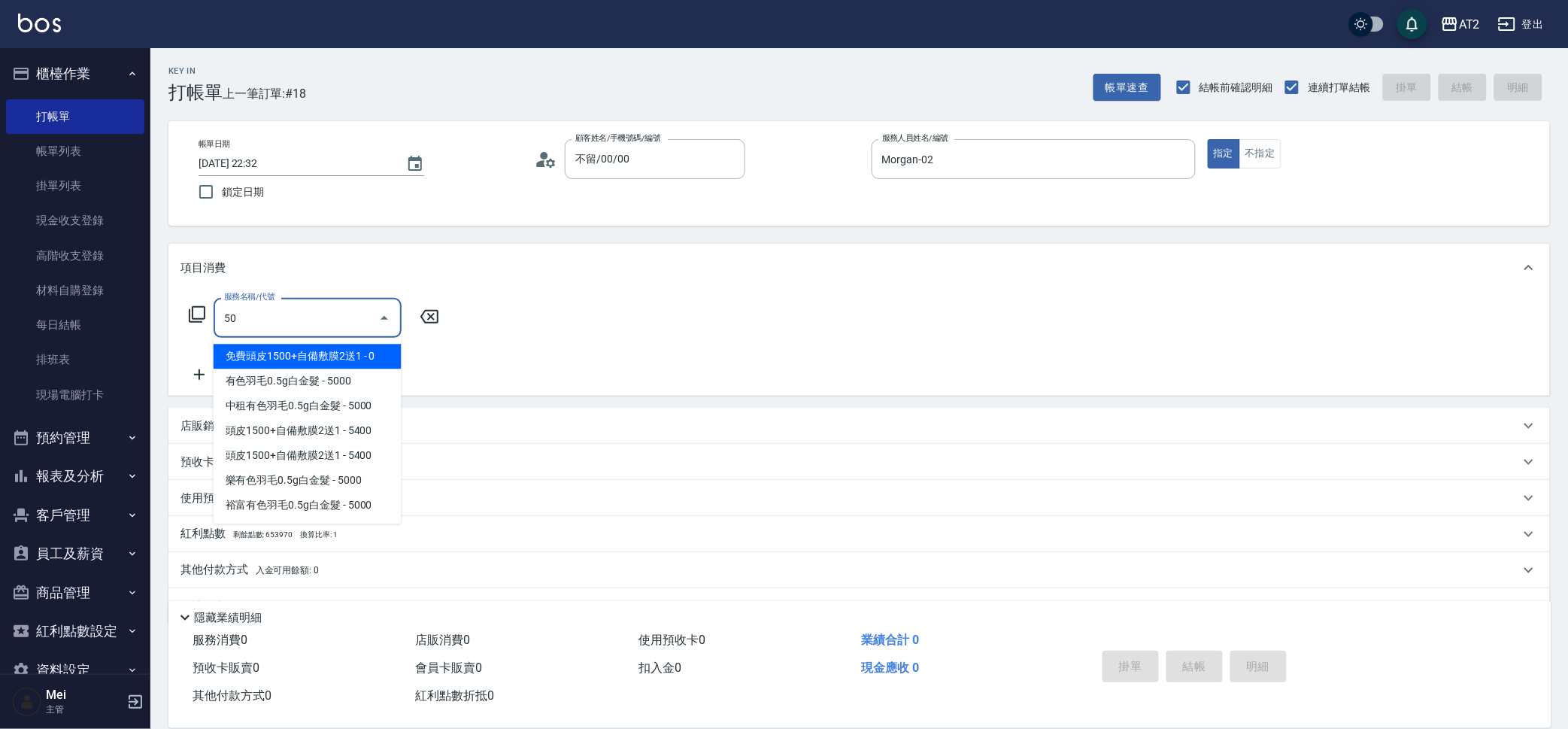
type input "501"
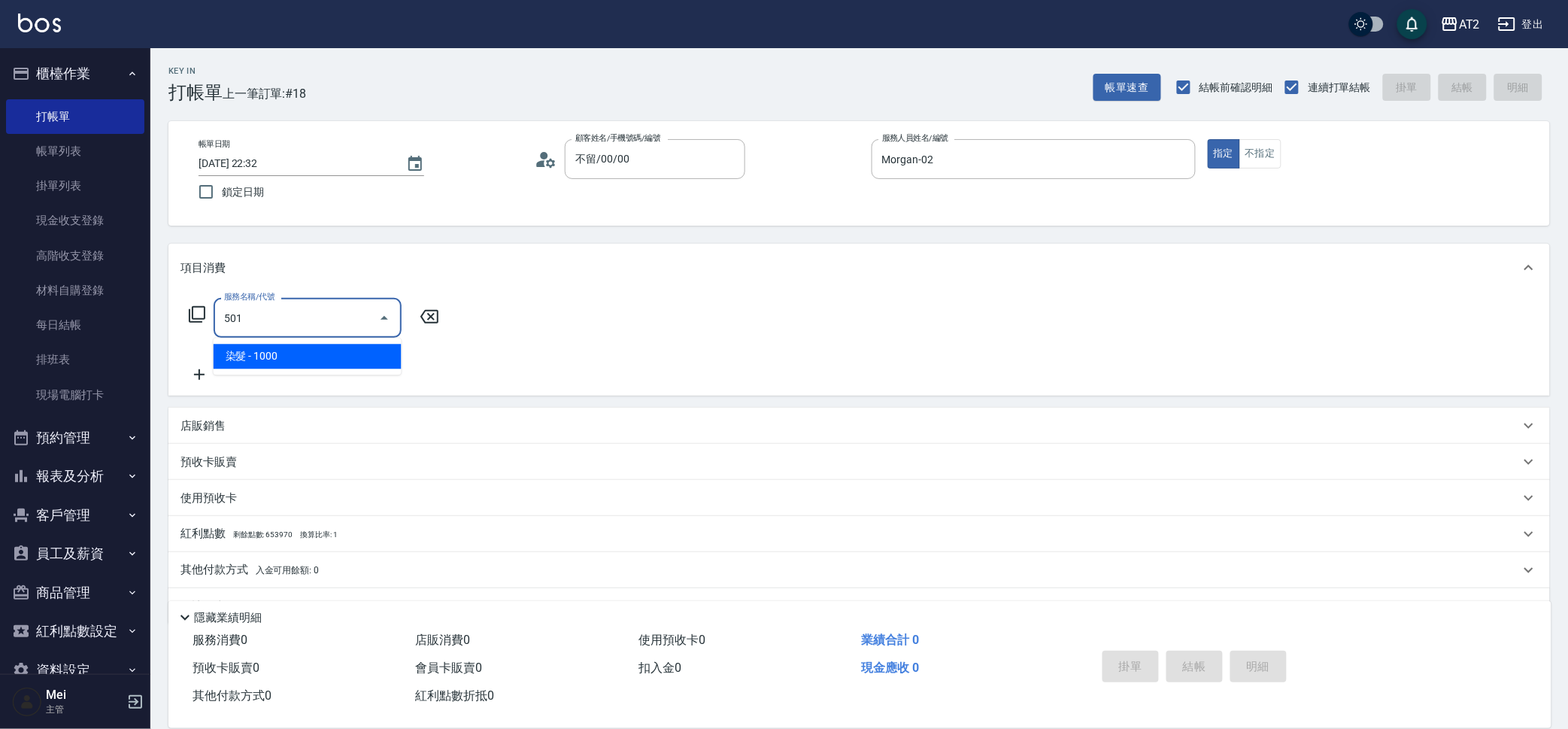
type input "100"
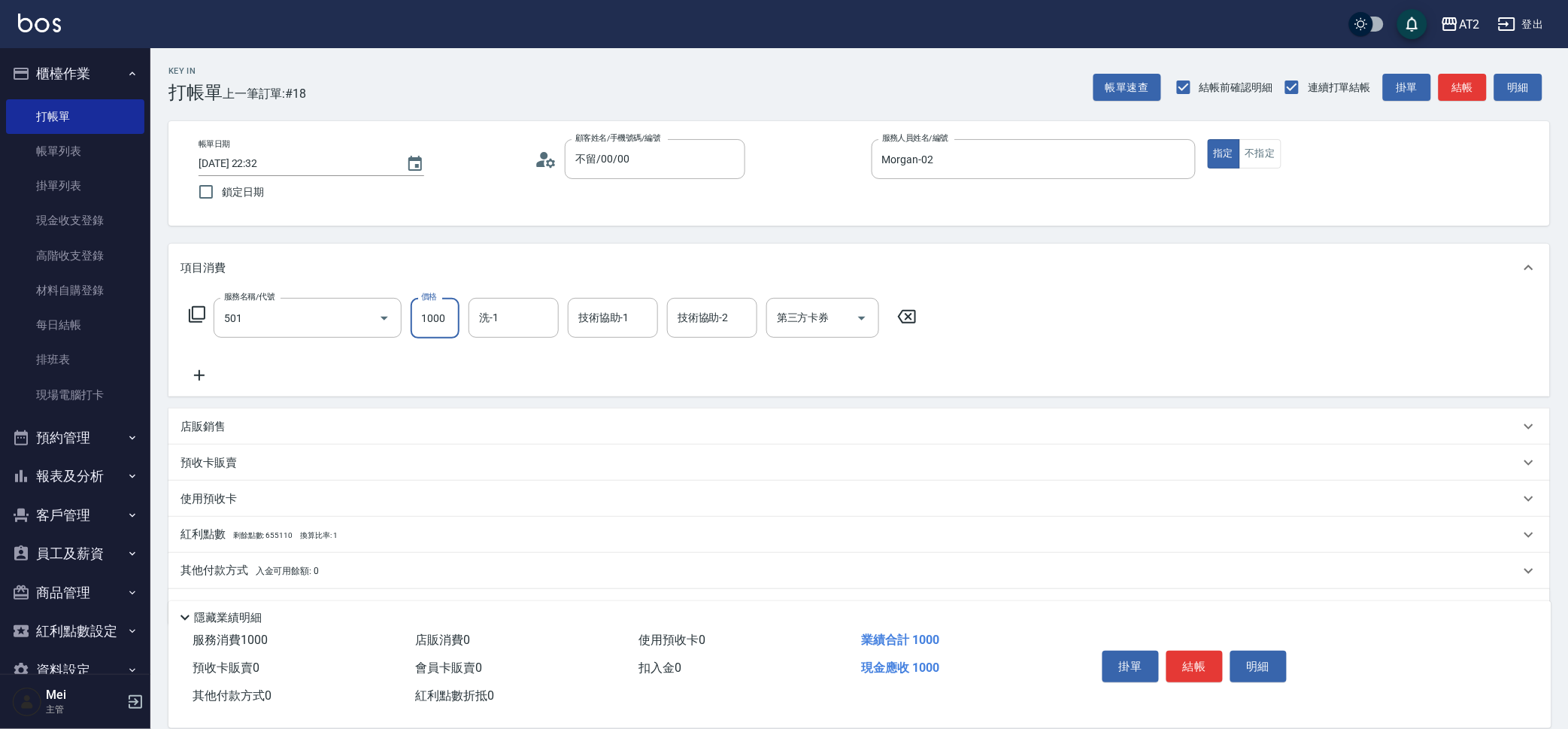
type input "染髮(501)"
type input "0"
type input "20"
type input "200"
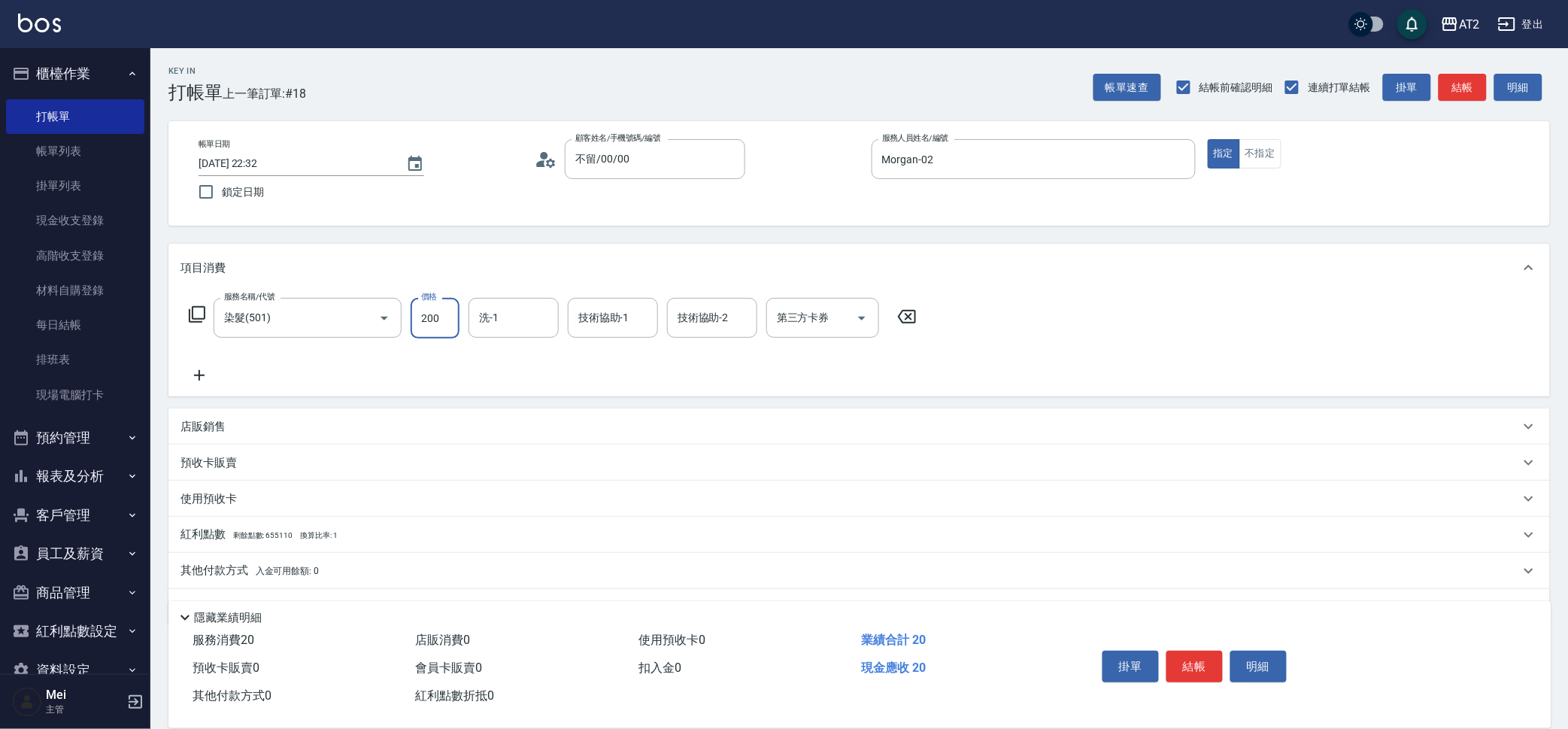
type input "200"
type input "2000"
type input "小安-30"
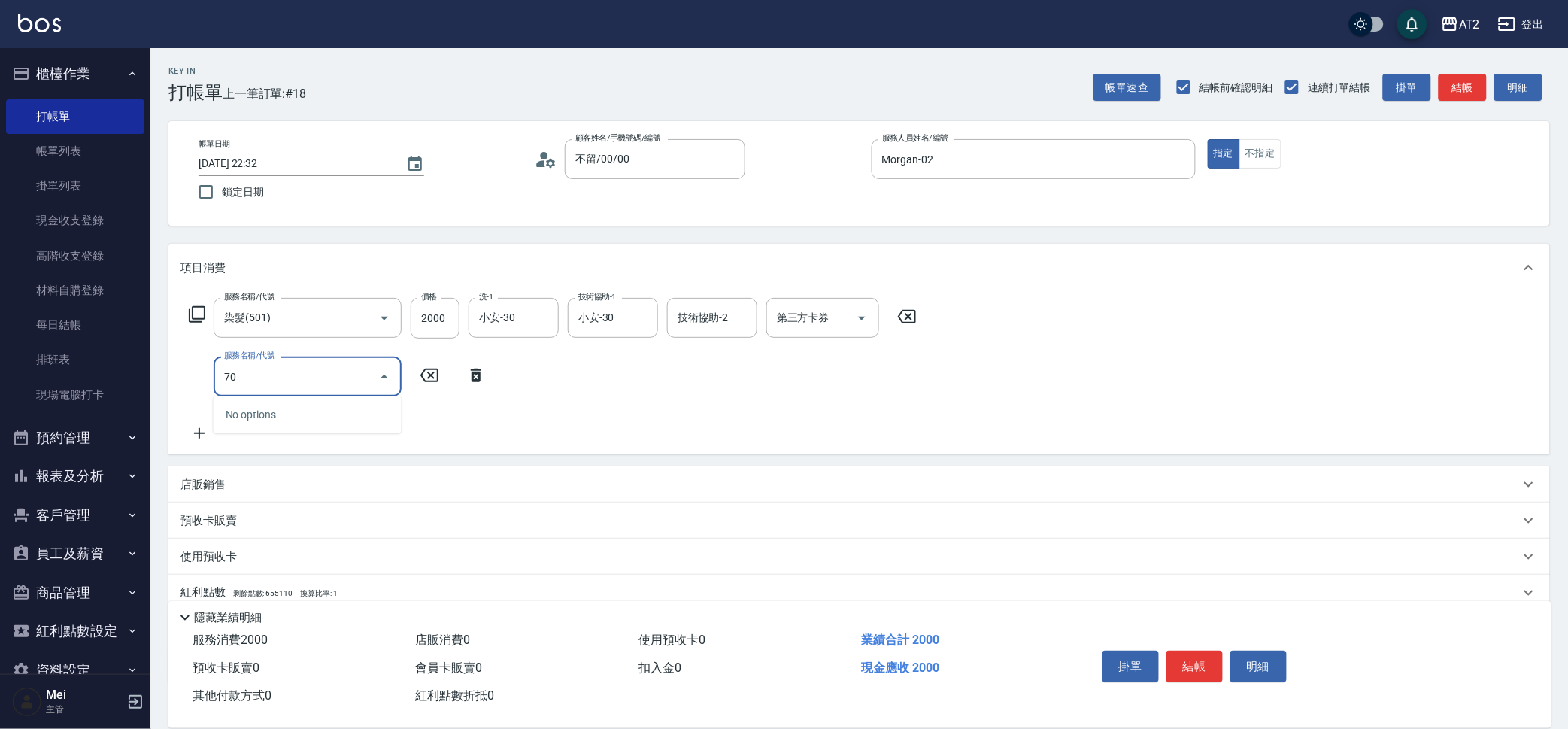
type input "705"
type input "700"
type input "新羽毛鉑金接髮調整(705)"
type input "200"
type input "450"
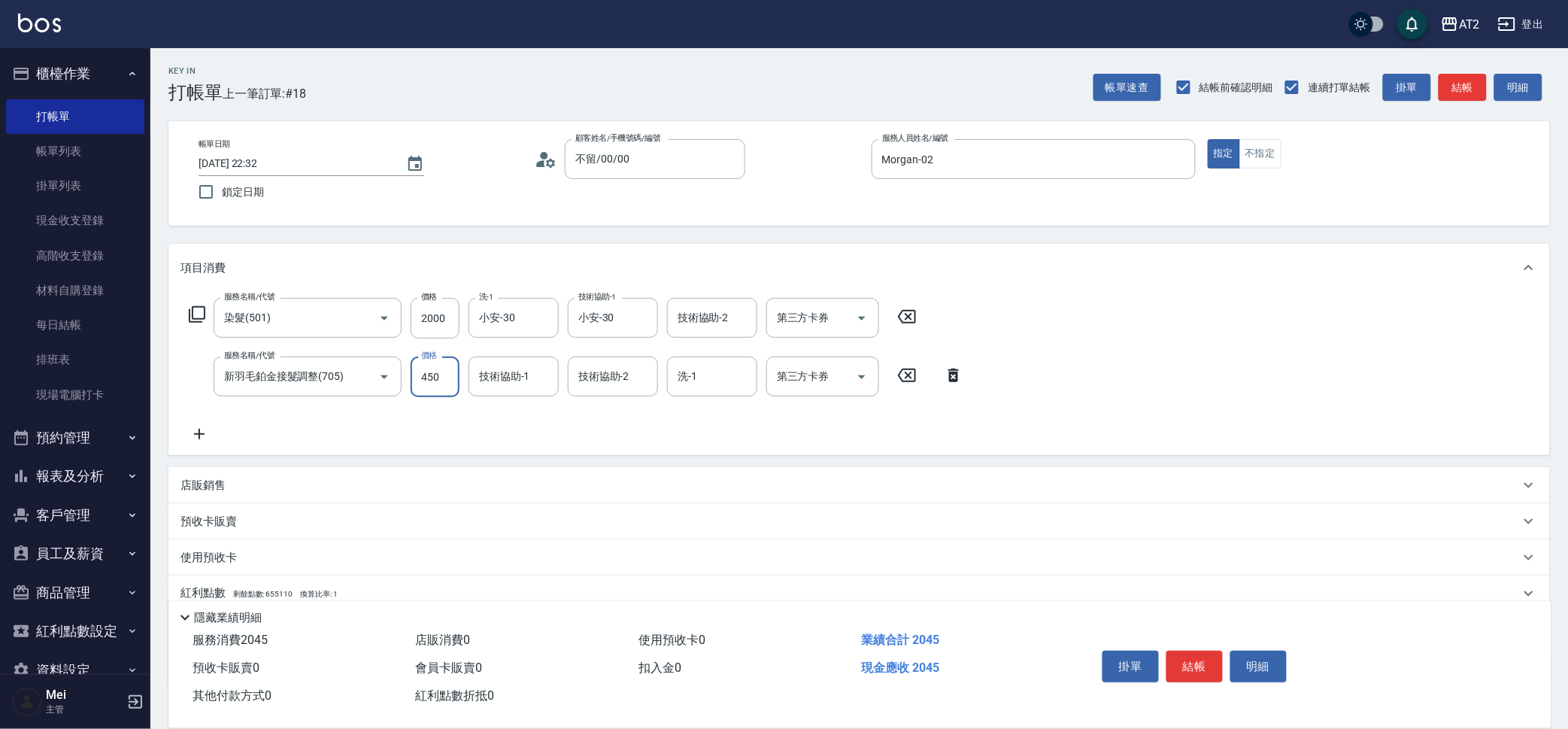
type input "650"
type input "4500"
type input "小安-30"
click at [197, 436] on icon at bounding box center [199, 434] width 38 height 18
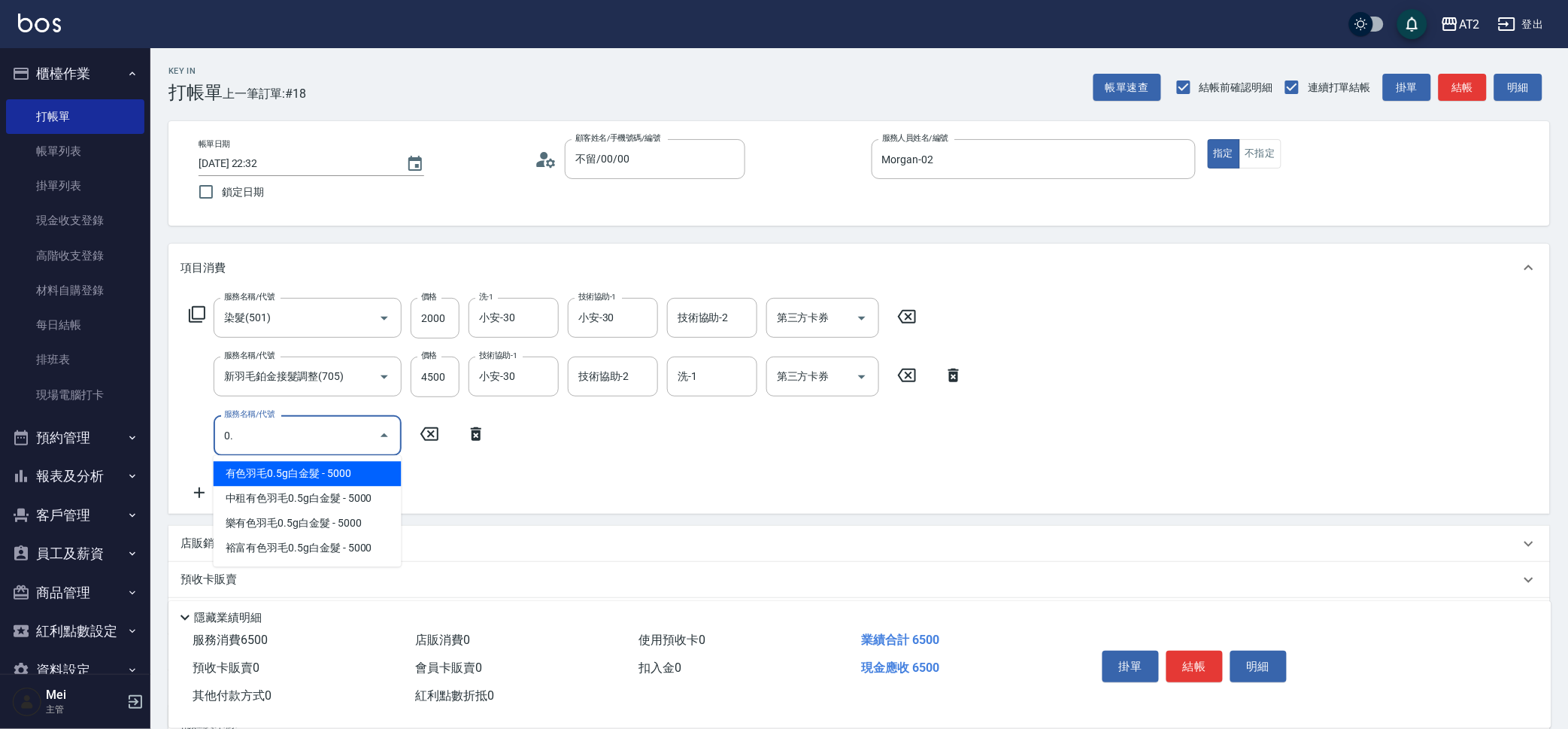
type input "0.5"
type input "1150"
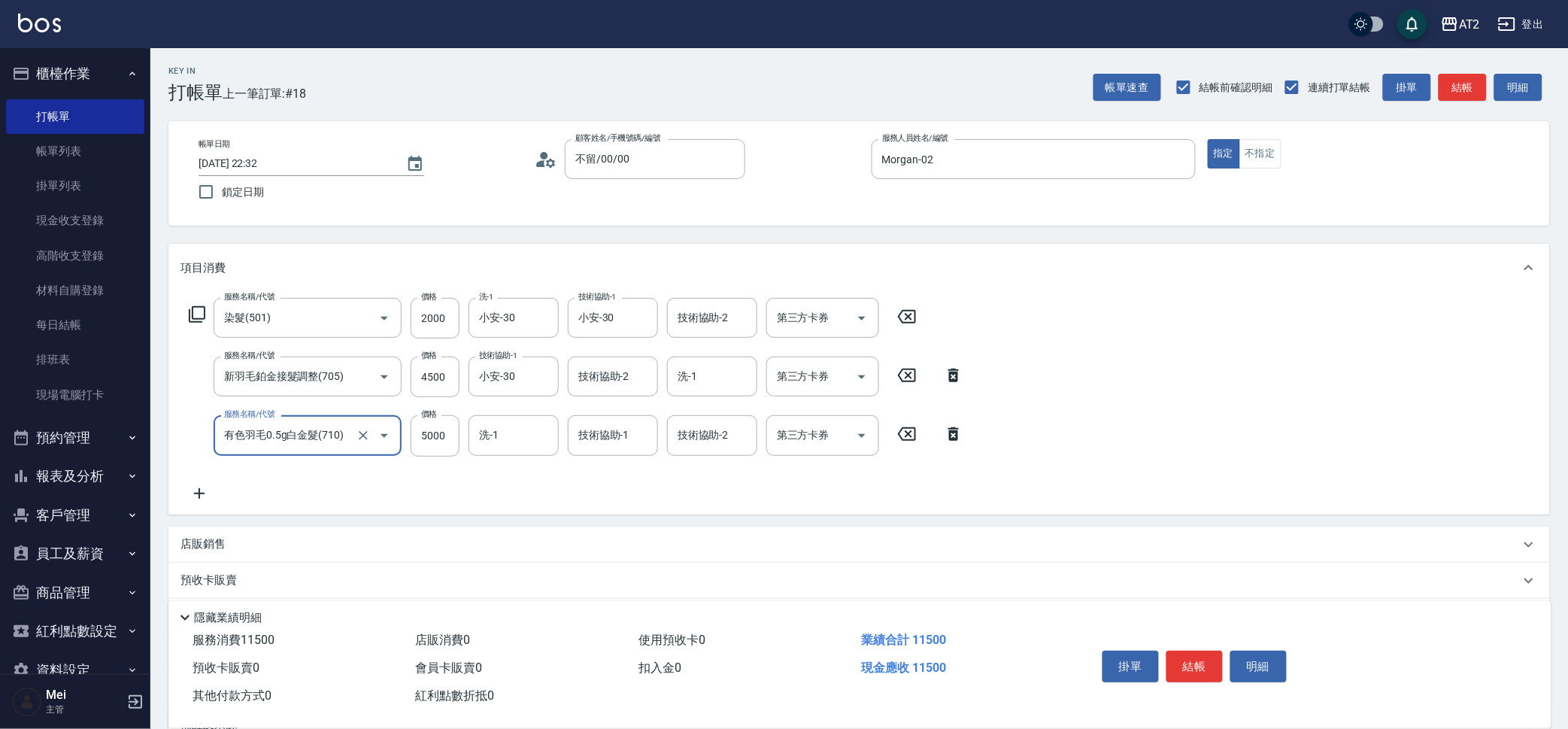
type input "有色羽毛0.5g白金髮(710)"
type input "650"
type input "27"
type input "670"
type input "272"
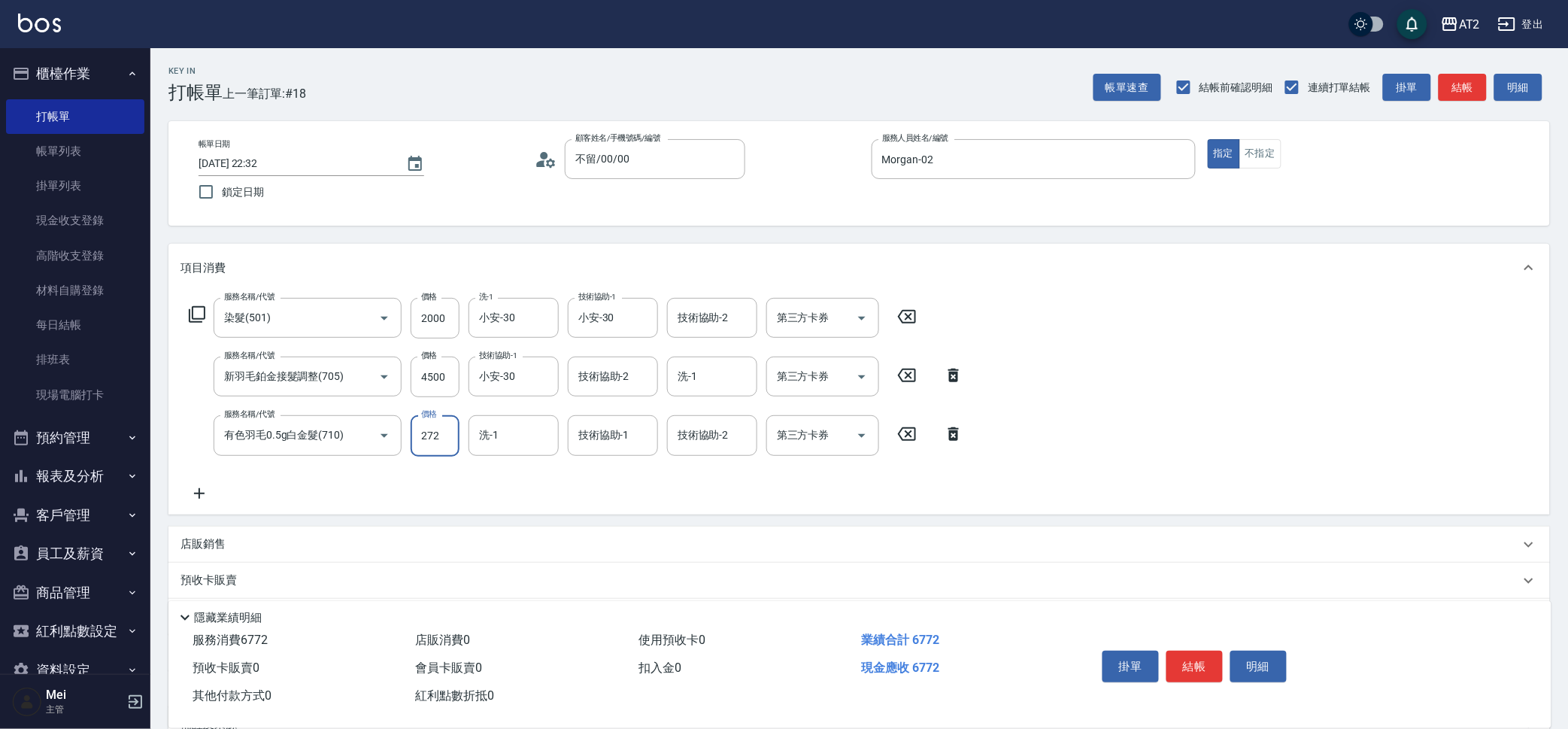
type input "920"
type input "2725"
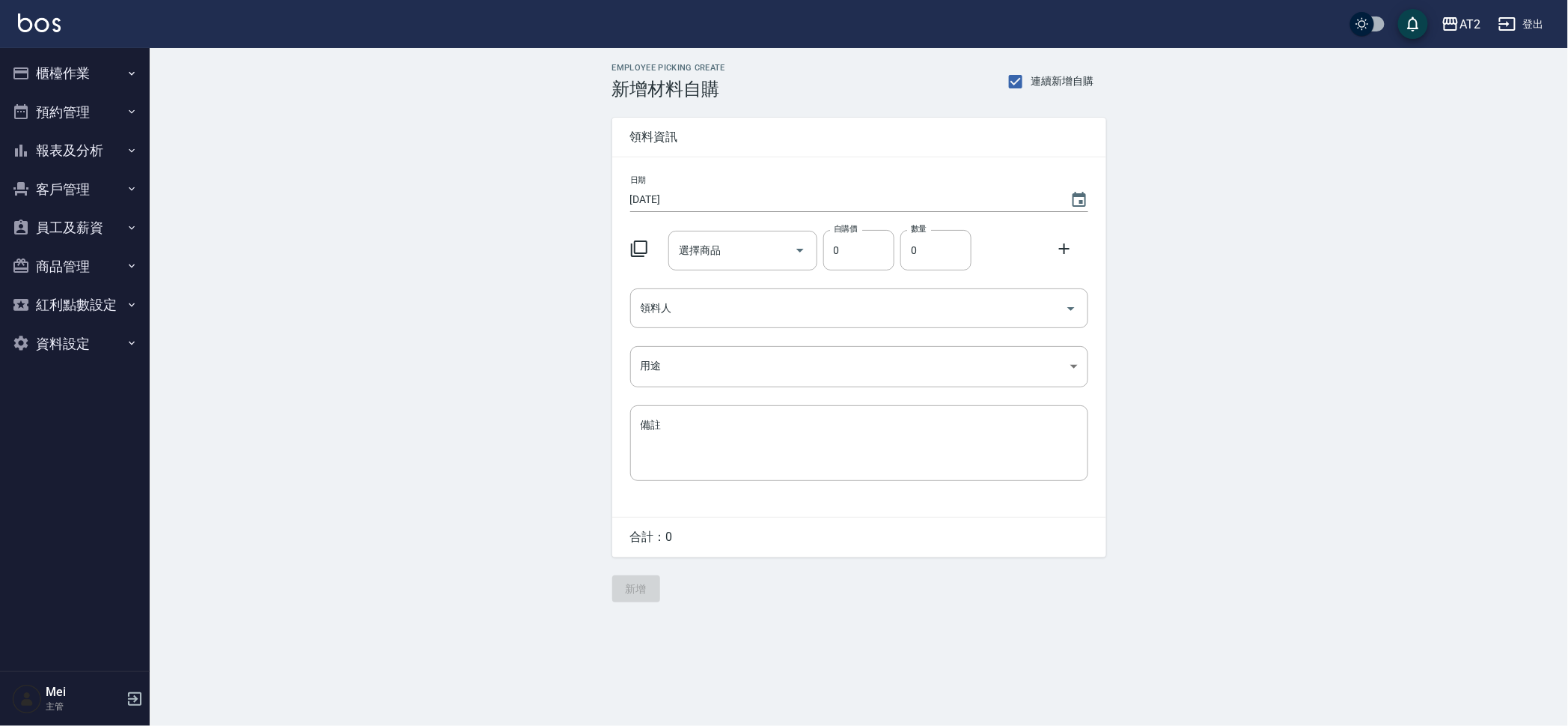
click at [1412, 304] on div "Employee Picking Create 新增材料自購 連續新增自購 領料資訊 日期 [DATE] 選擇商品 選擇商品 自購價 0 自購價 數量 0 數…" at bounding box center [858, 332] width 1418 height 569
click at [56, 145] on button "報表及分析" at bounding box center [75, 150] width 138 height 39
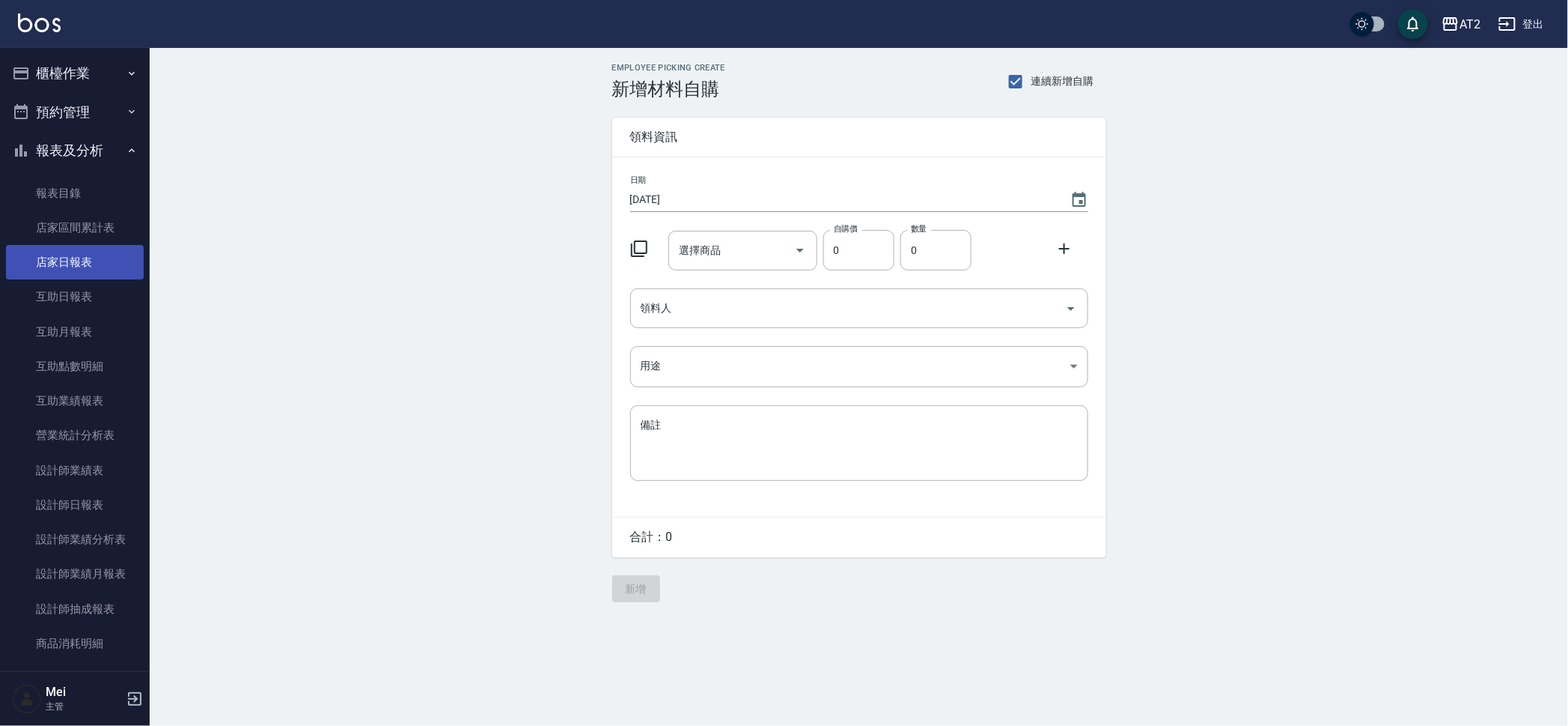
click at [51, 262] on link "店家日報表" at bounding box center [75, 262] width 138 height 34
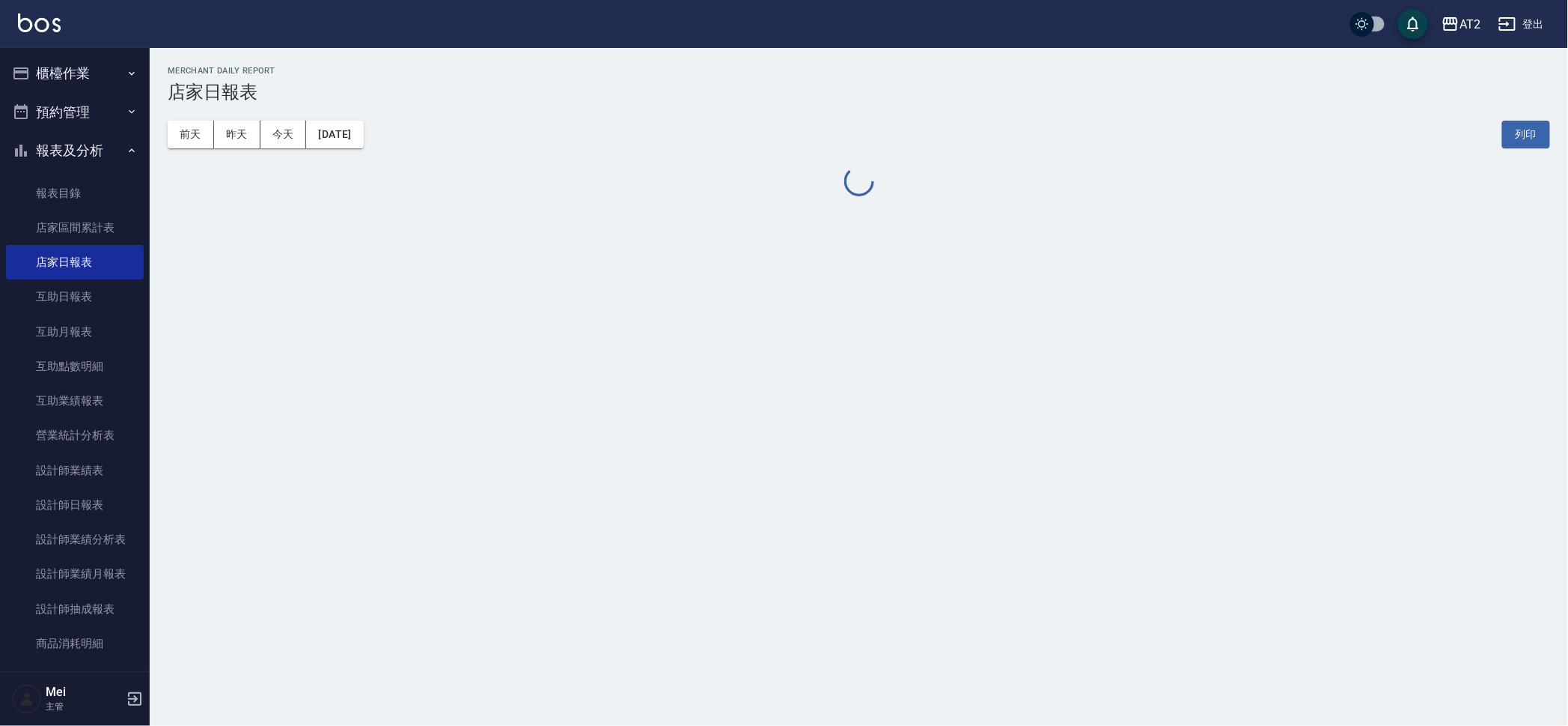
click at [456, 78] on div "Merchant Daily Report 店家日報表" at bounding box center [859, 84] width 1383 height 37
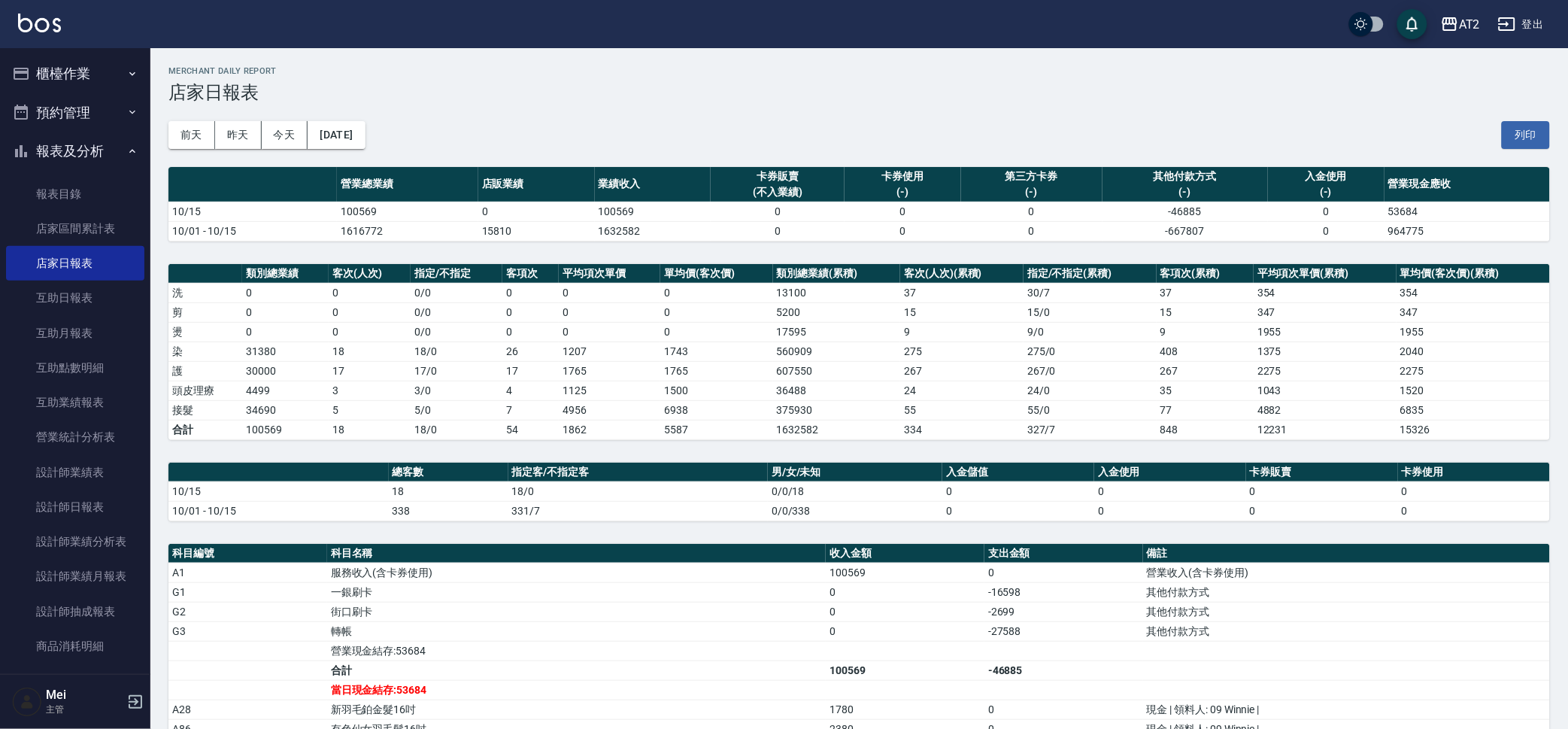
click at [48, 67] on button "櫃檯作業" at bounding box center [75, 74] width 138 height 39
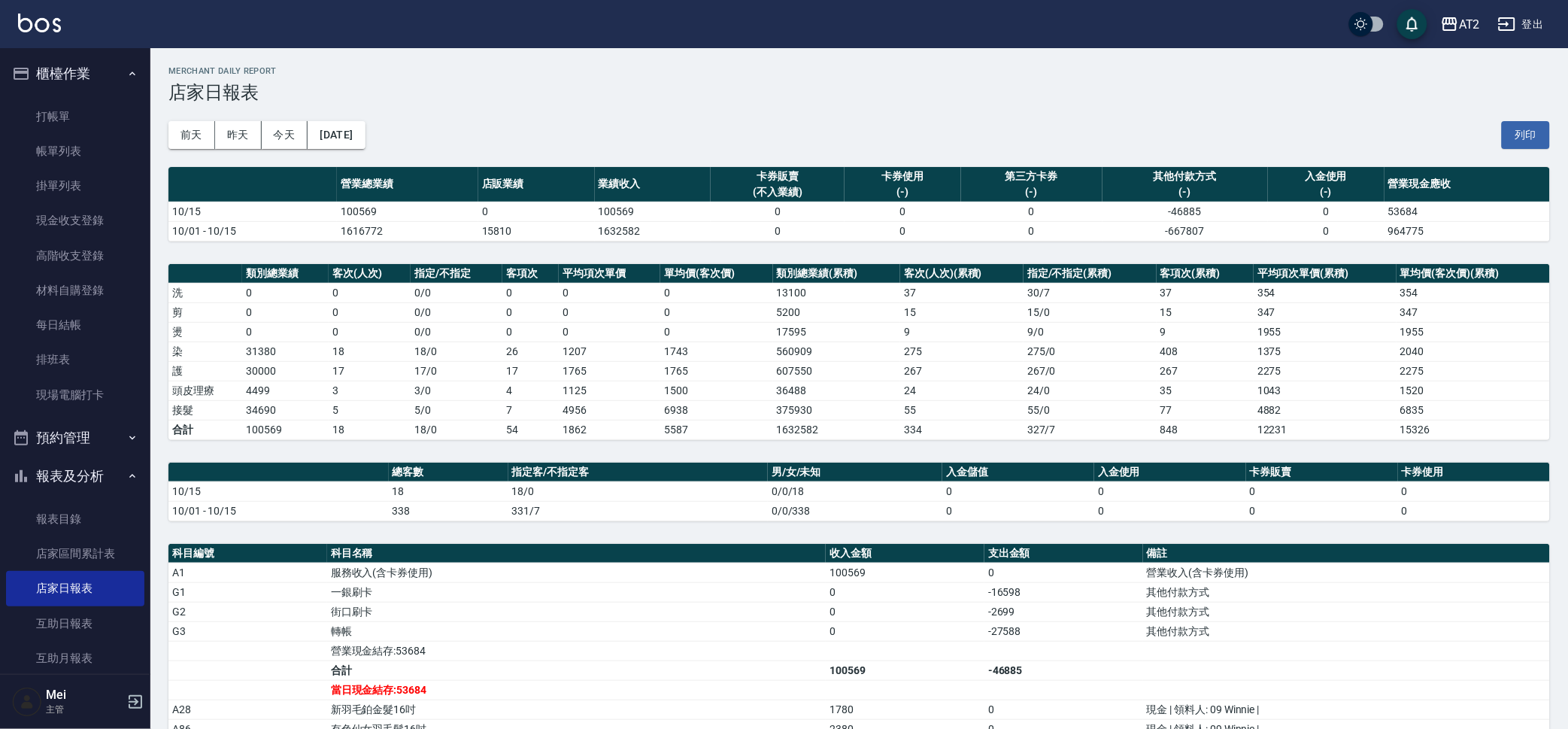
click at [888, 313] on td "5200" at bounding box center [837, 312] width 128 height 19
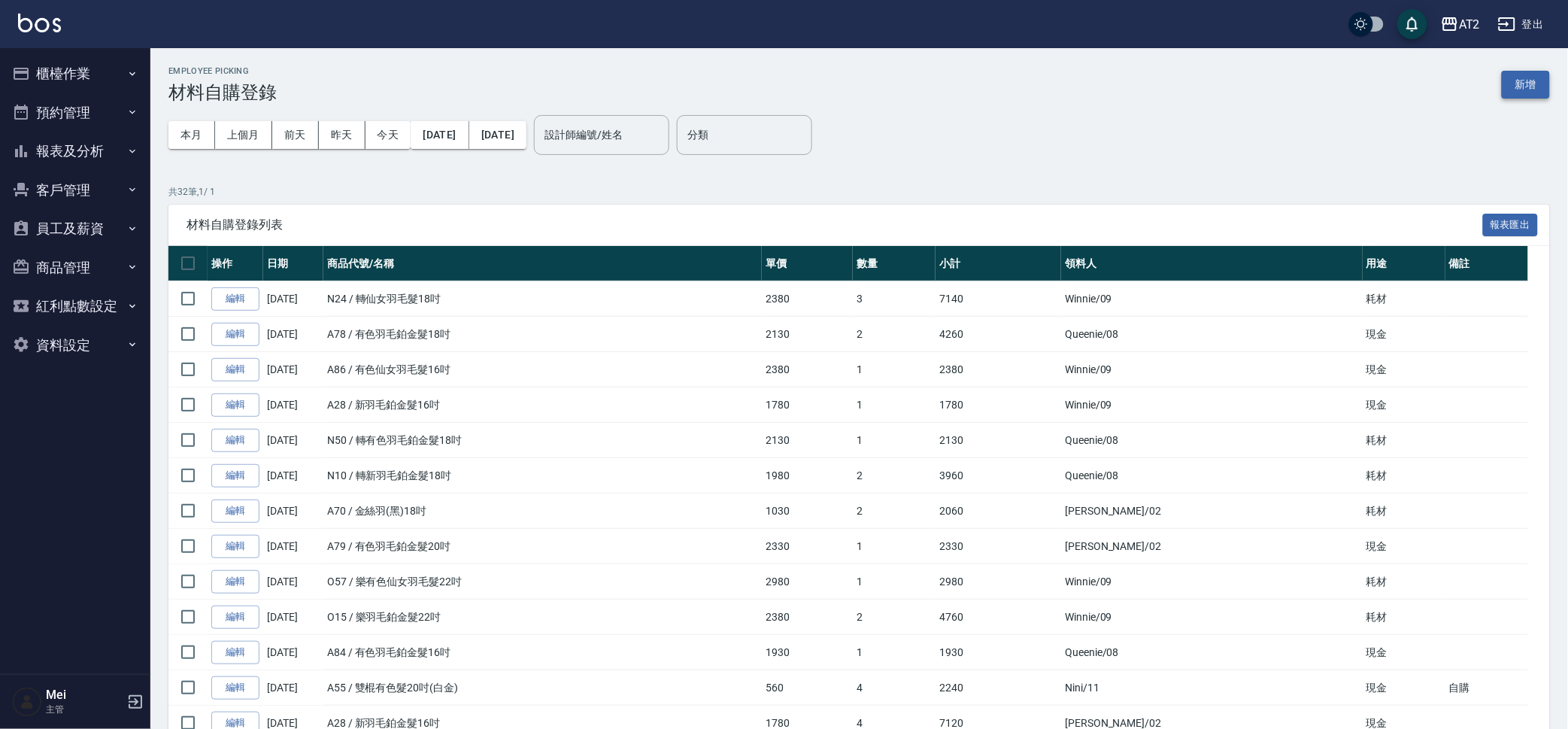
click at [1539, 82] on button "新增" at bounding box center [1526, 84] width 48 height 28
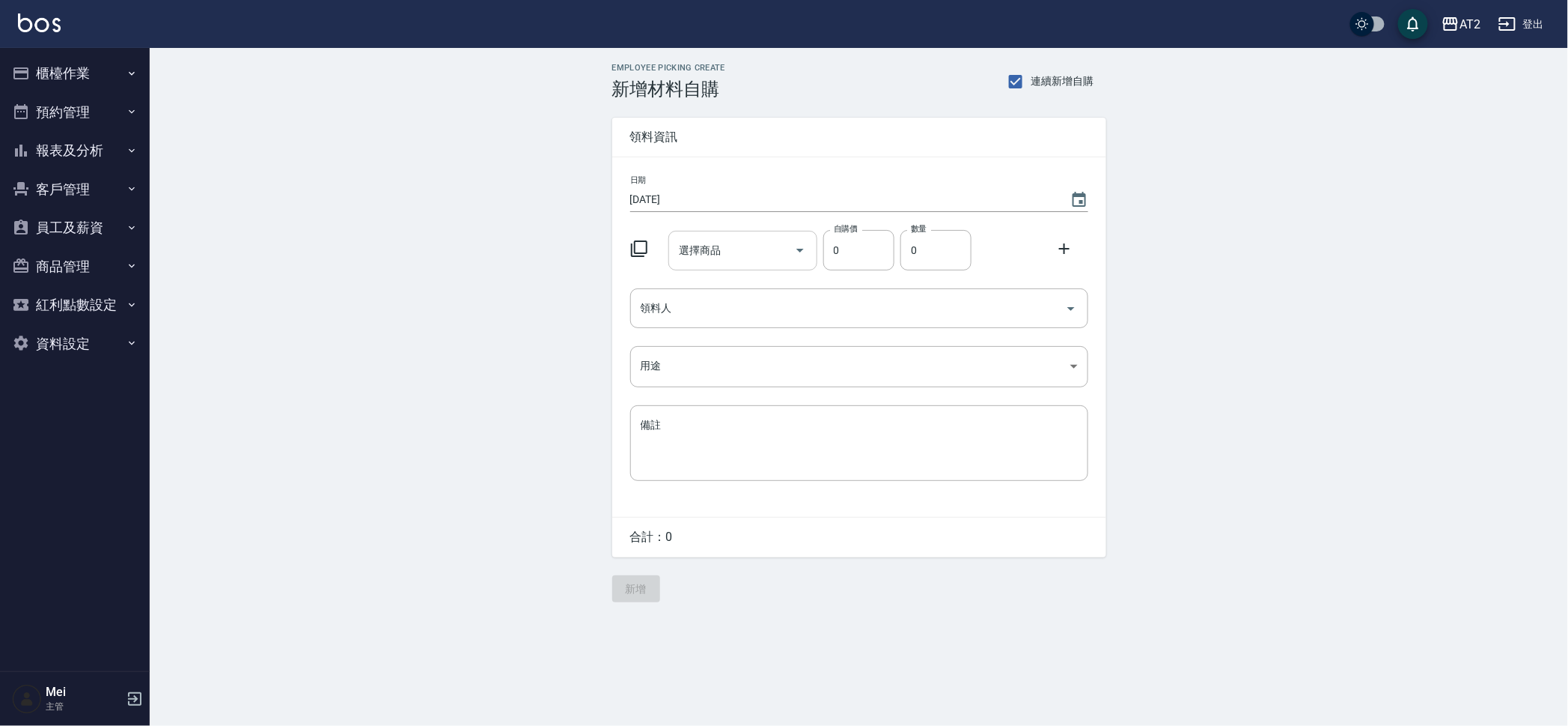
click at [741, 256] on input "選擇商品" at bounding box center [732, 250] width 113 height 26
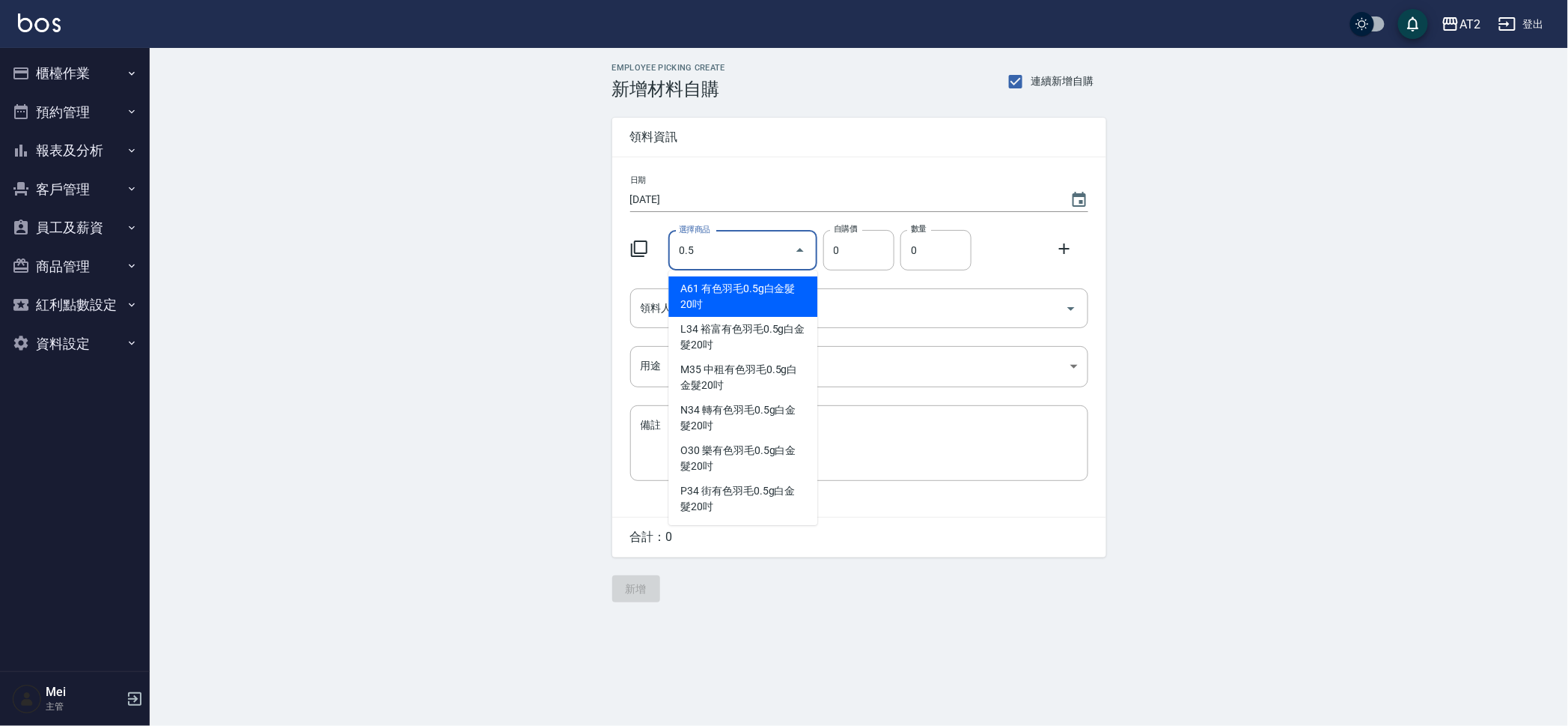
click at [753, 309] on li "A61 有色羽毛0.5g白金髮20吋" at bounding box center [742, 296] width 149 height 41
type input "有色羽毛0.5g白金髮20吋"
type input "775"
type input "1"
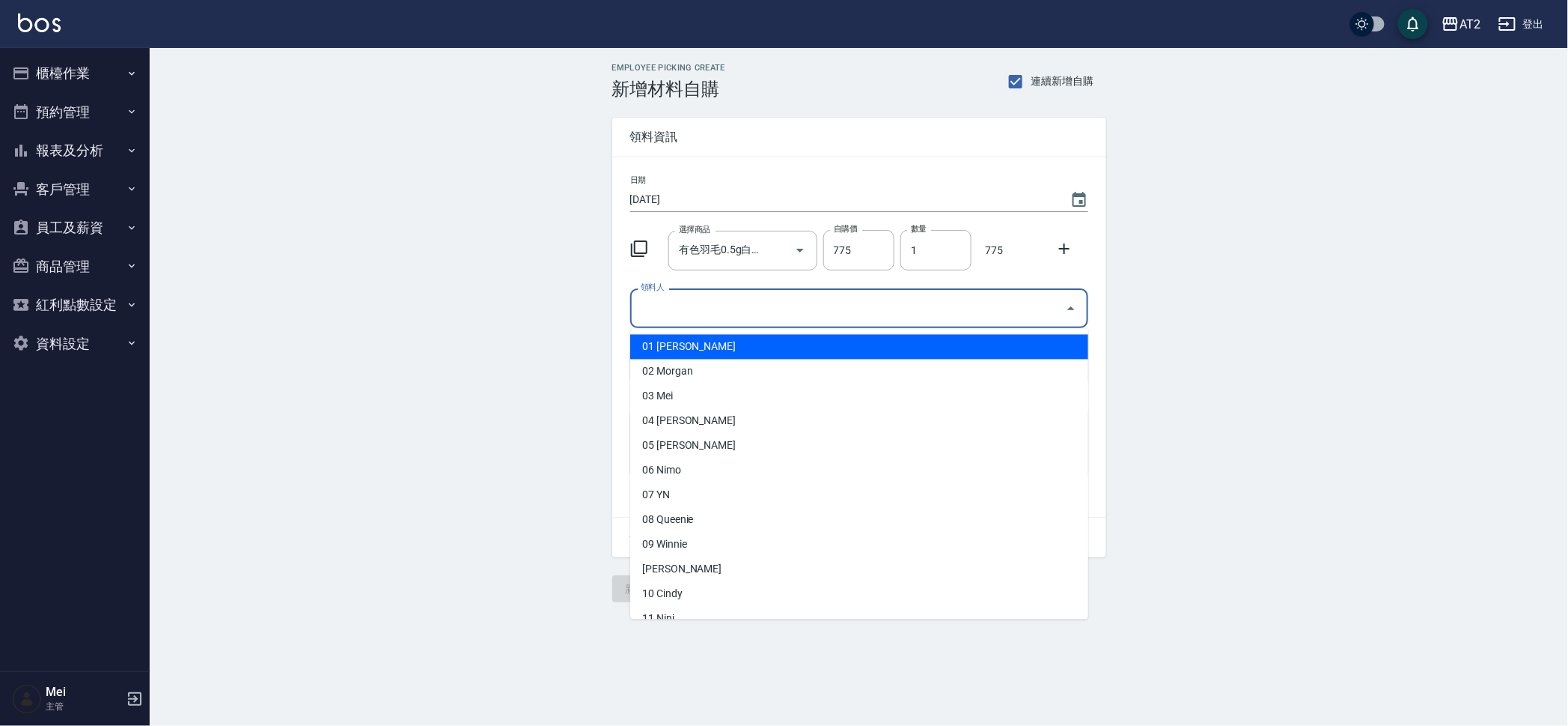
click at [748, 308] on input "領料人" at bounding box center [848, 308] width 422 height 26
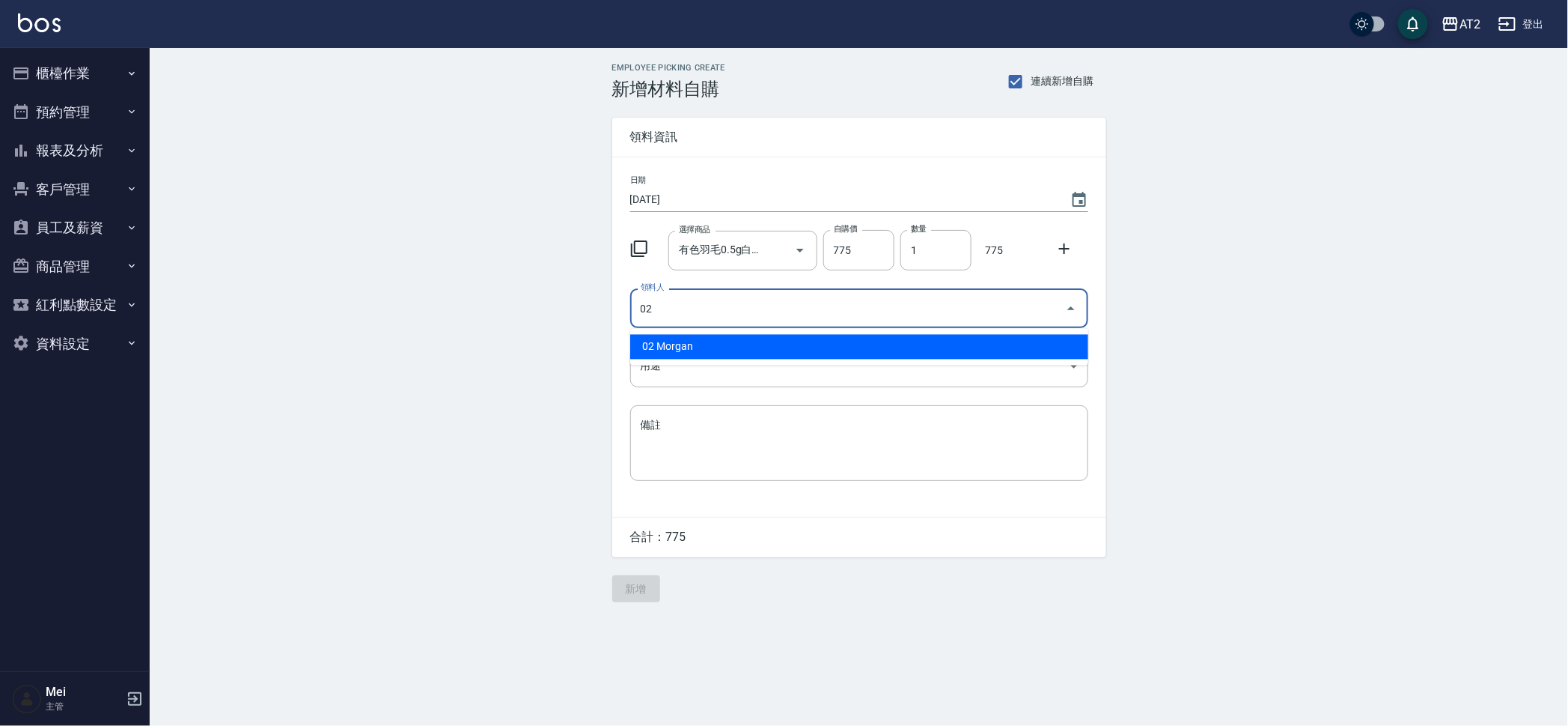
type input "02 Morgan"
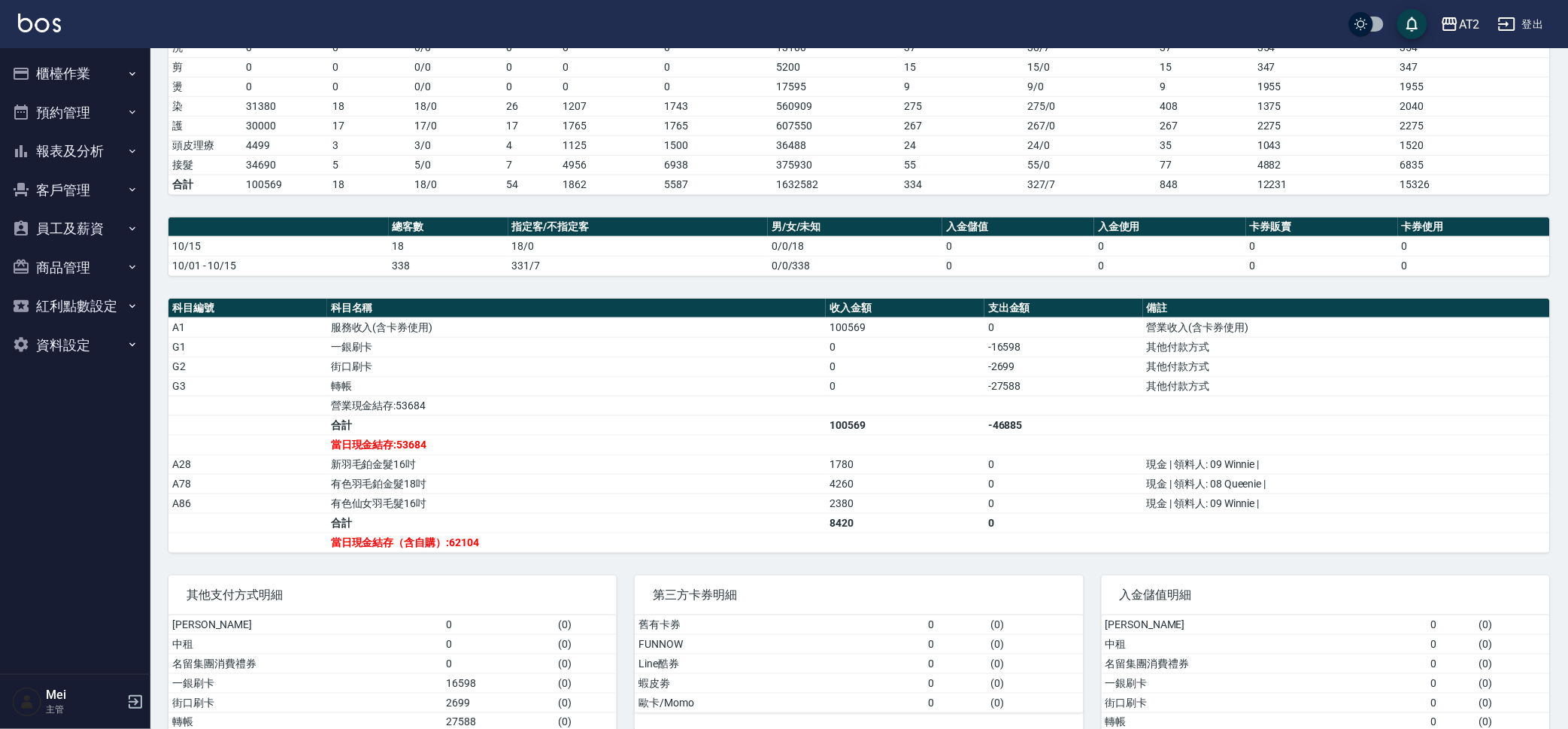
scroll to position [211, 0]
